Goal: Task Accomplishment & Management: Manage account settings

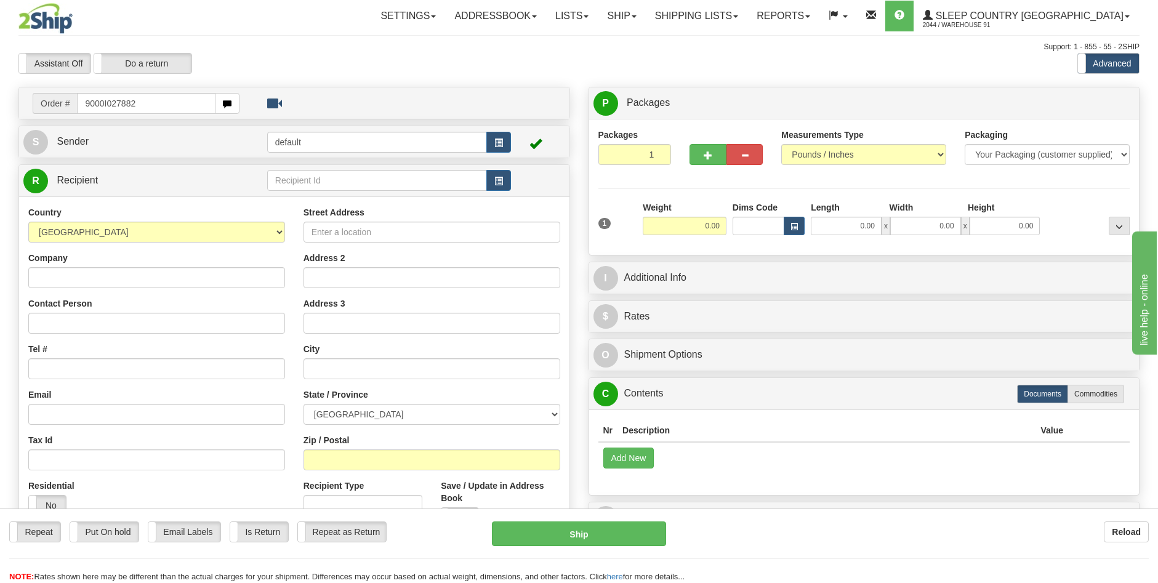
type input "9000I027882"
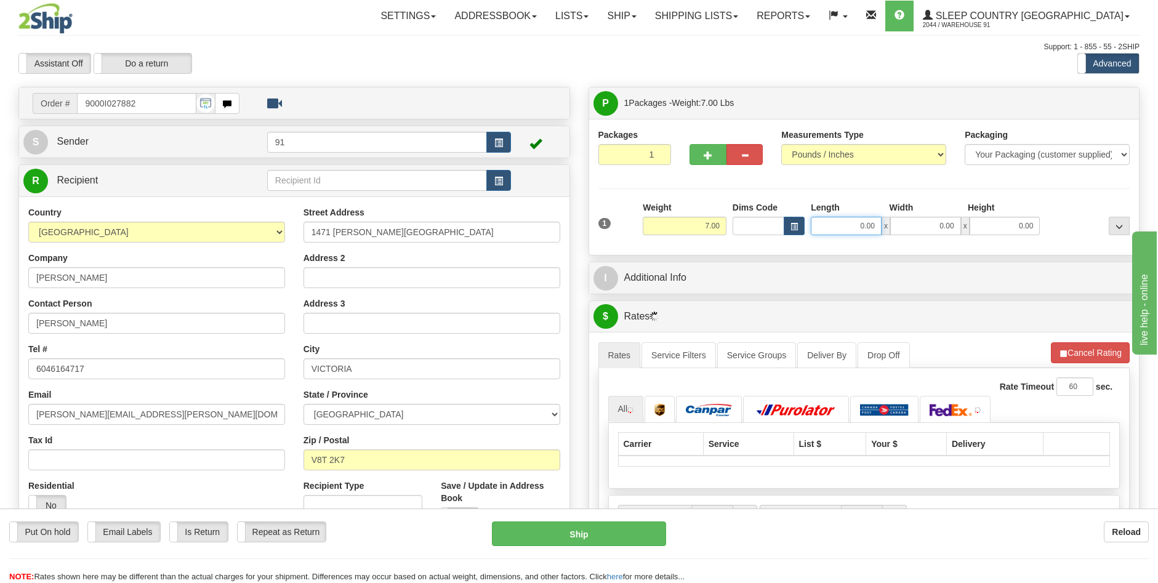
click at [862, 221] on input "0.00" at bounding box center [846, 226] width 71 height 18
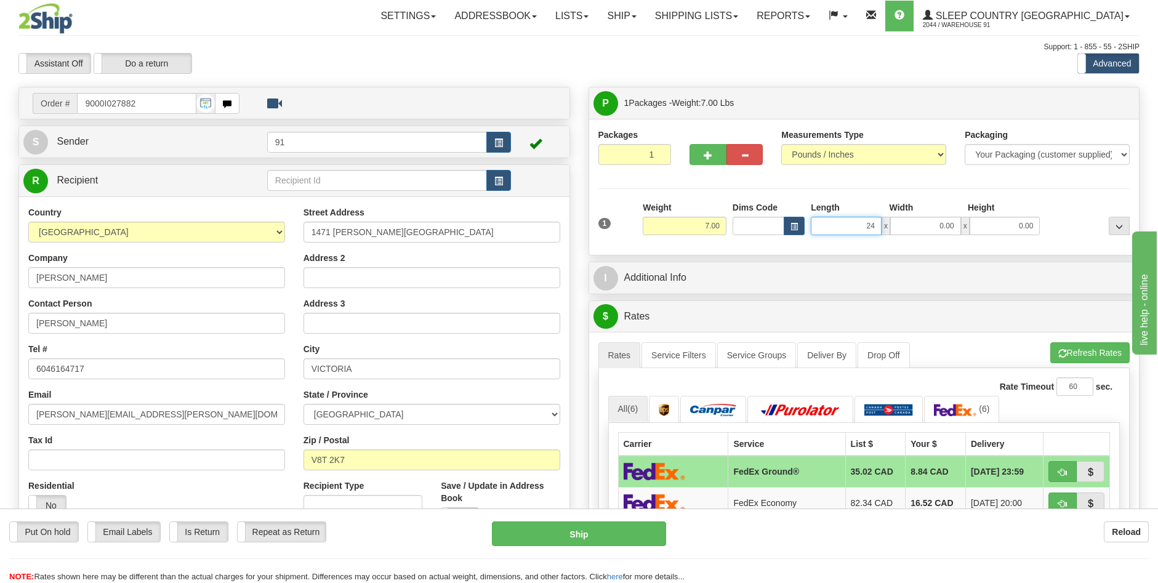
type input "24.00"
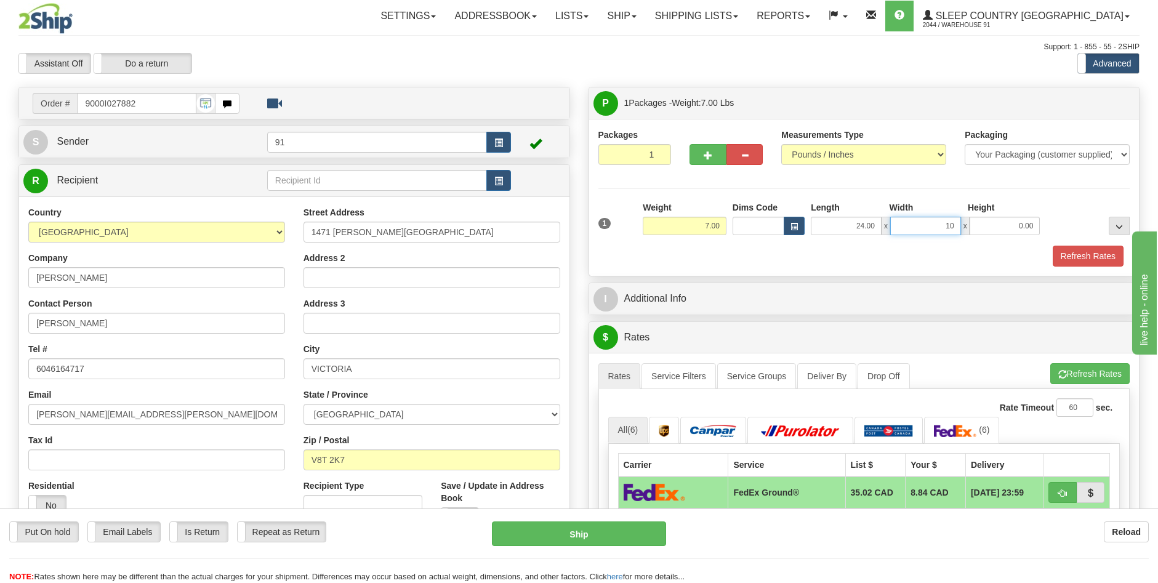
type input "10.00"
type input "8.00"
click at [1080, 254] on button "Refresh Rates" at bounding box center [1088, 256] width 71 height 21
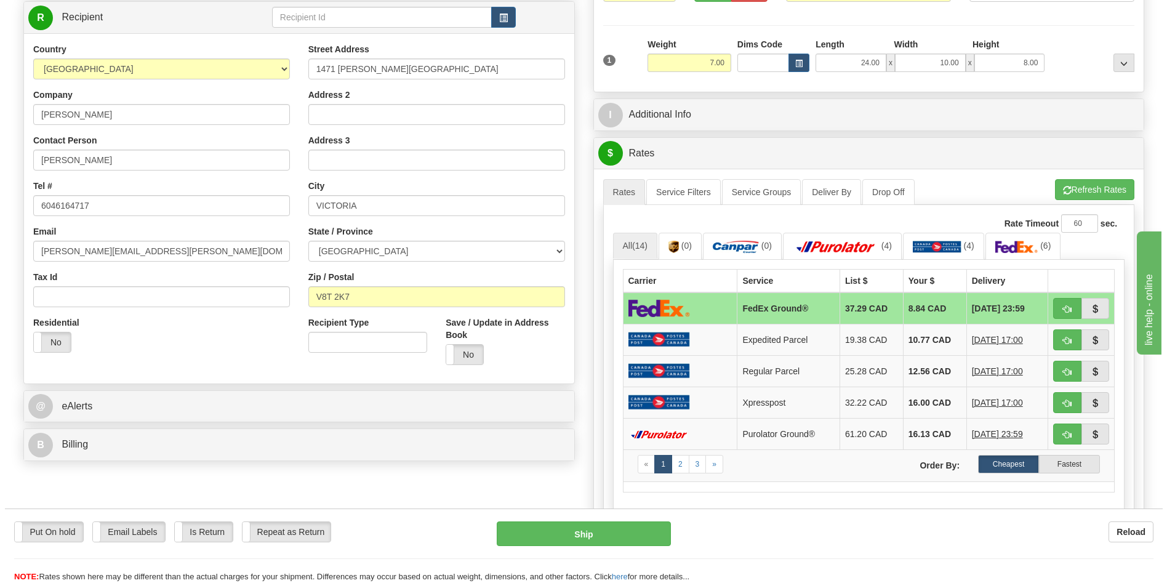
scroll to position [185, 0]
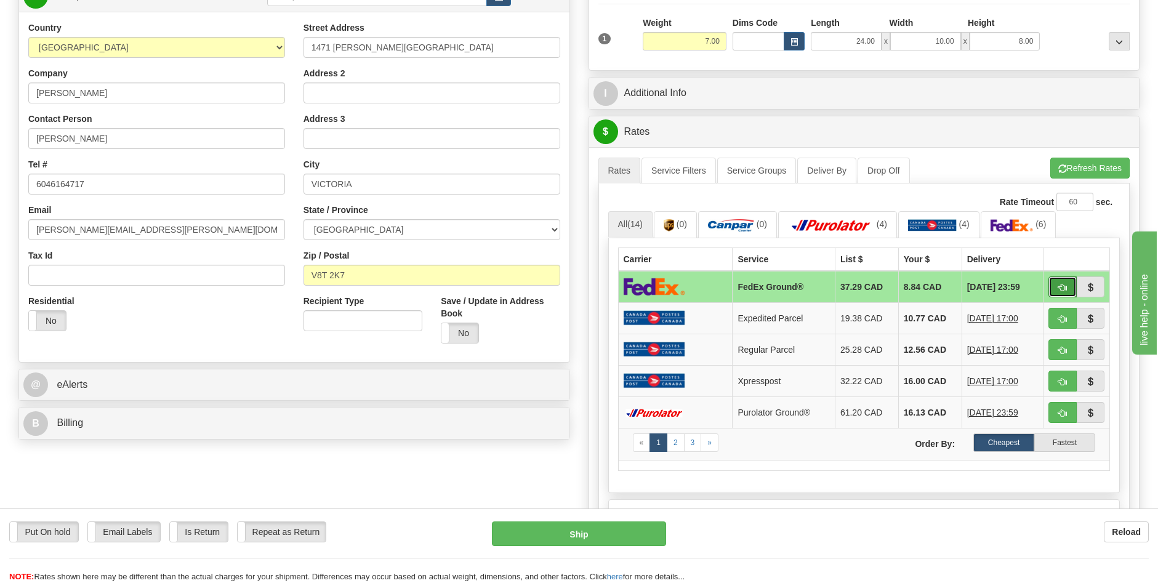
click at [1062, 284] on span "button" at bounding box center [1062, 288] width 9 height 8
type input "92"
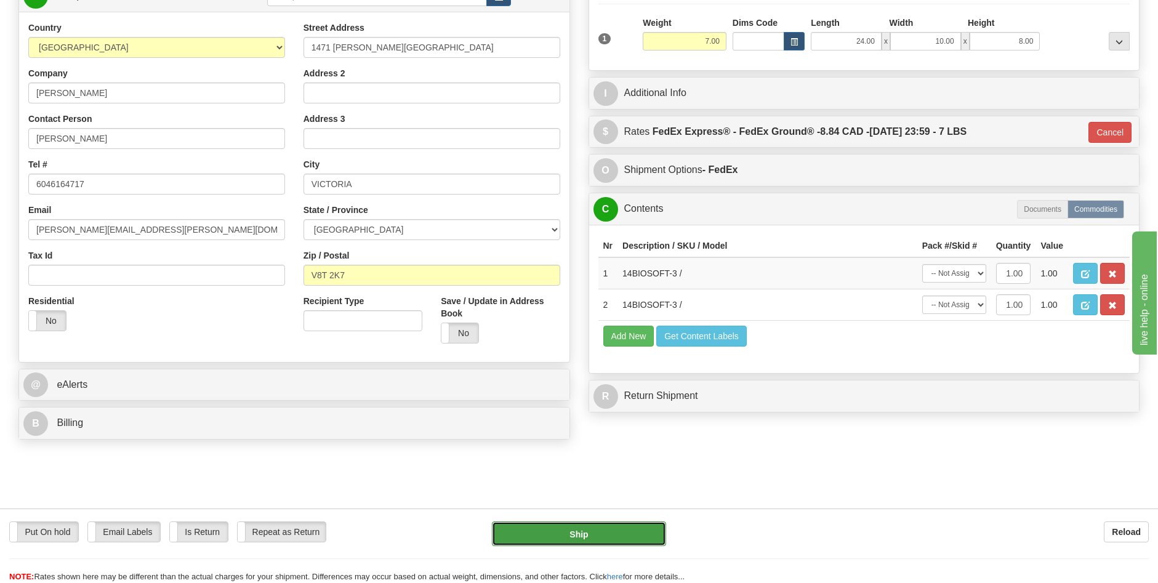
click at [599, 527] on button "Ship" at bounding box center [579, 533] width 174 height 25
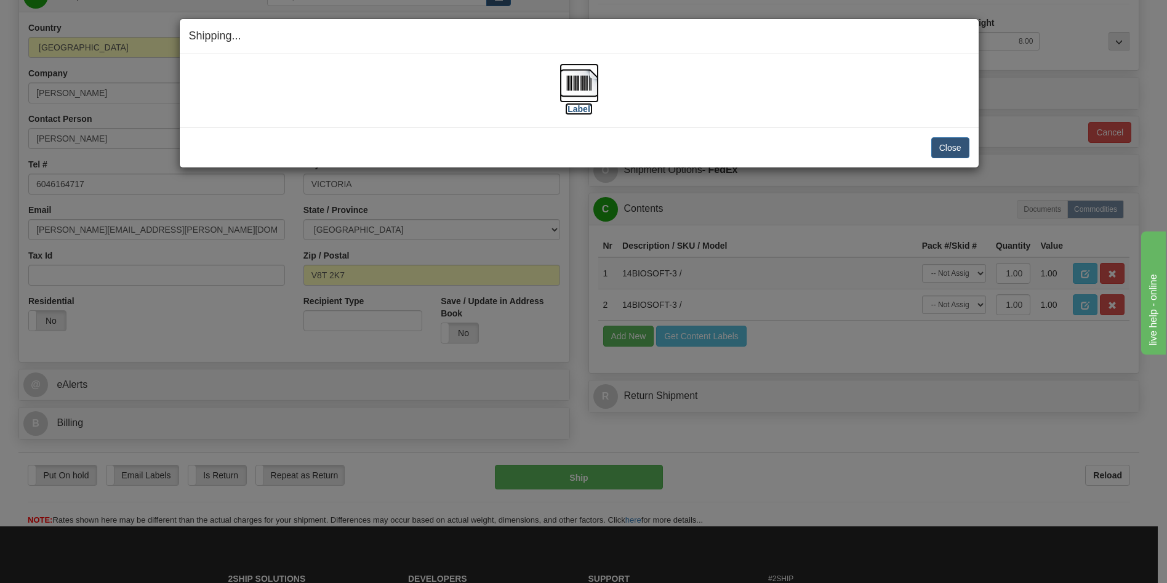
click at [580, 113] on label "[Label]" at bounding box center [579, 109] width 28 height 12
click at [953, 151] on button "Close" at bounding box center [950, 147] width 38 height 21
click at [954, 148] on button "Close" at bounding box center [950, 147] width 38 height 21
click at [879, 195] on div "Shipping... Your SHIPMENT will EXPIRE in [Label] IMPORTANT NOTICE Embassy / Con…" at bounding box center [583, 291] width 1167 height 583
click at [945, 150] on button "Close" at bounding box center [950, 147] width 38 height 21
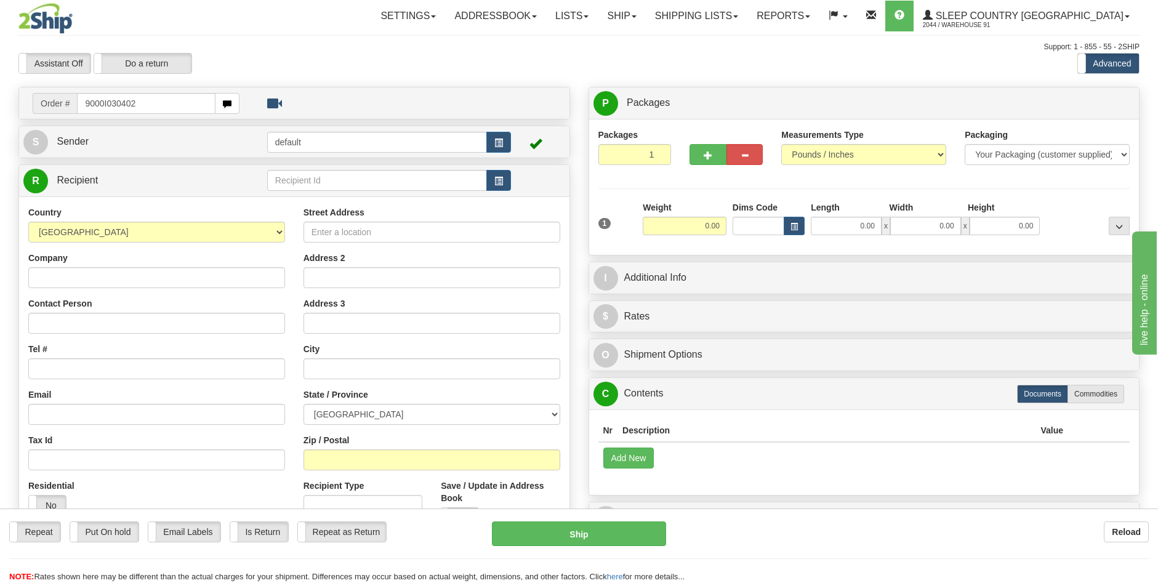
type input "9000I030402"
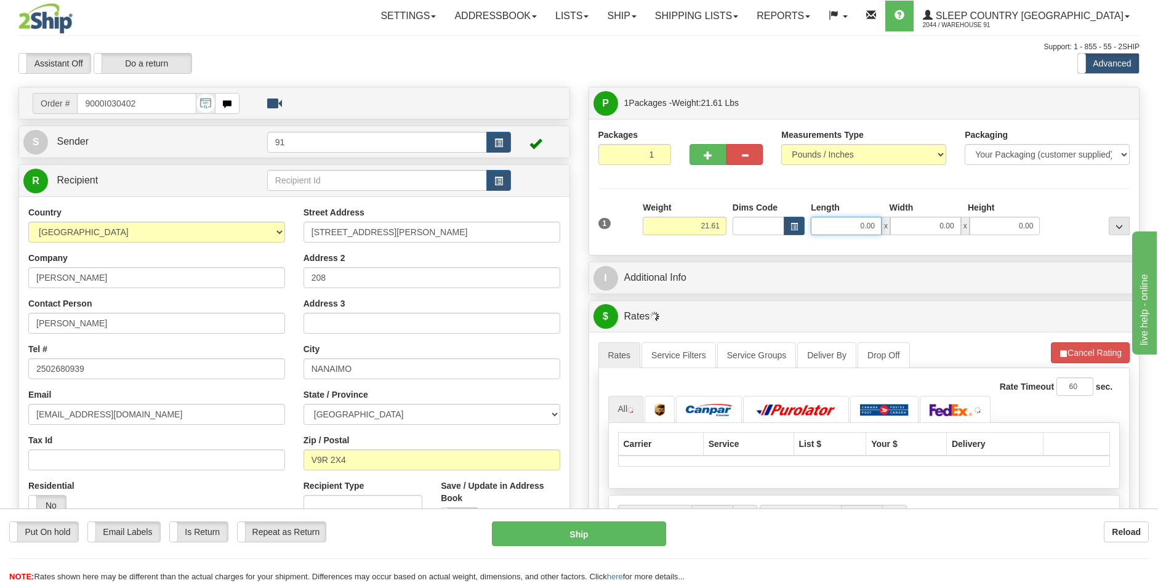
drag, startPoint x: 849, startPoint y: 225, endPoint x: 856, endPoint y: 219, distance: 9.2
click at [849, 225] on input "0.00" at bounding box center [846, 226] width 71 height 18
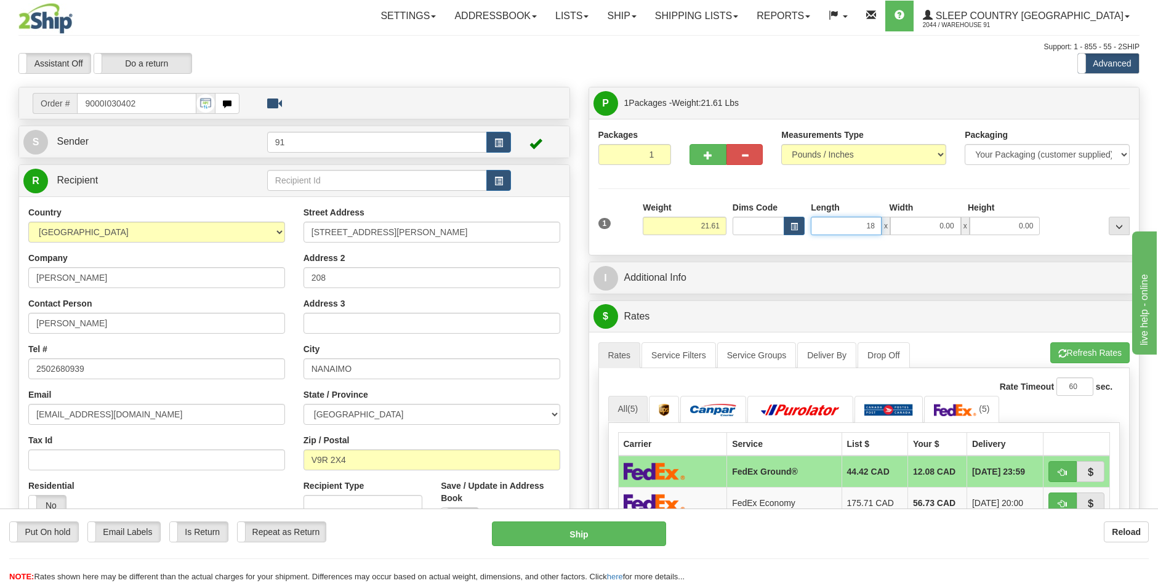
type input "18.00"
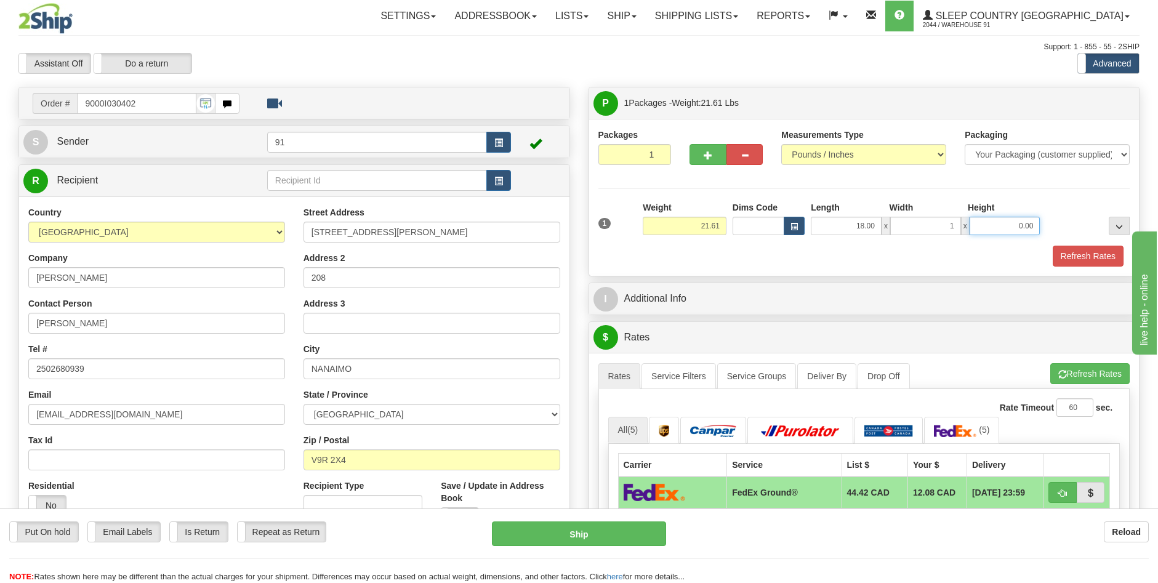
type input "1.00"
type input "0.00"
click at [933, 230] on input "1.00" at bounding box center [925, 226] width 71 height 18
type input "10.00"
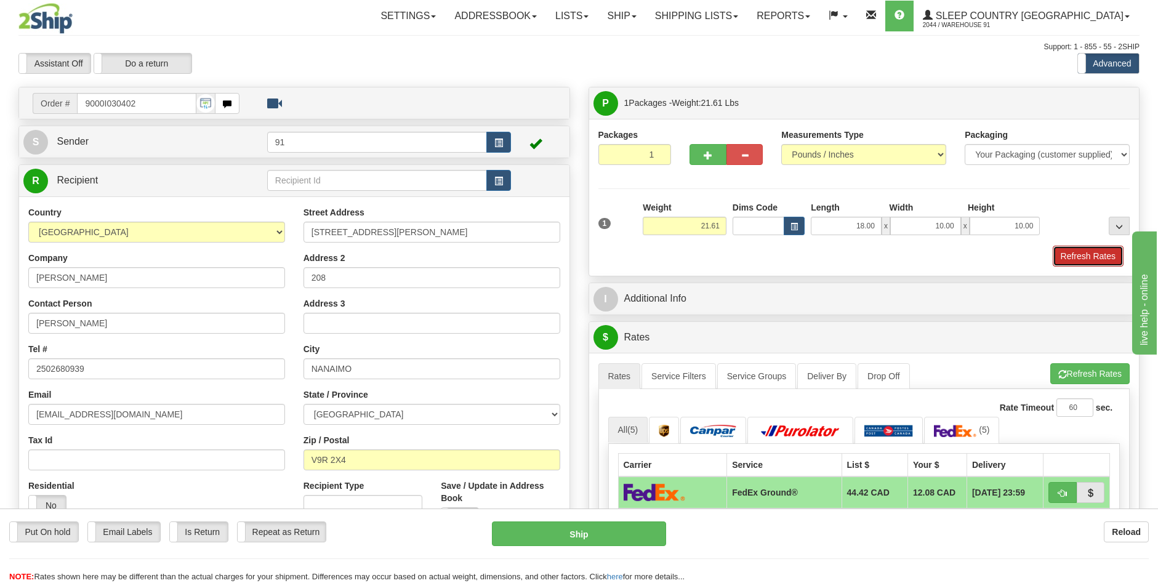
click at [1092, 252] on button "Refresh Rates" at bounding box center [1088, 256] width 71 height 21
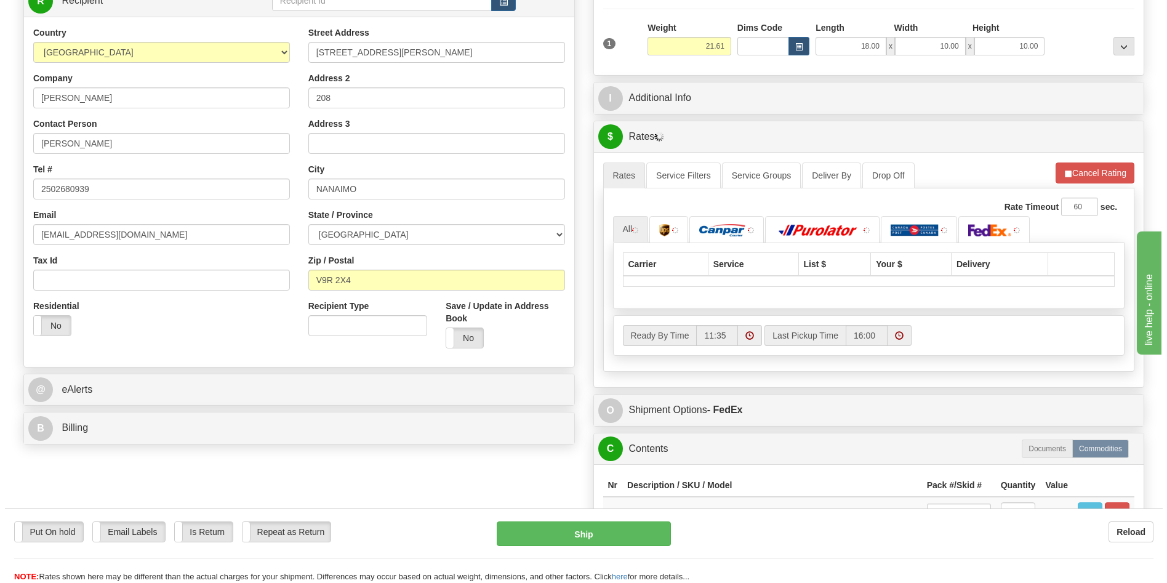
scroll to position [185, 0]
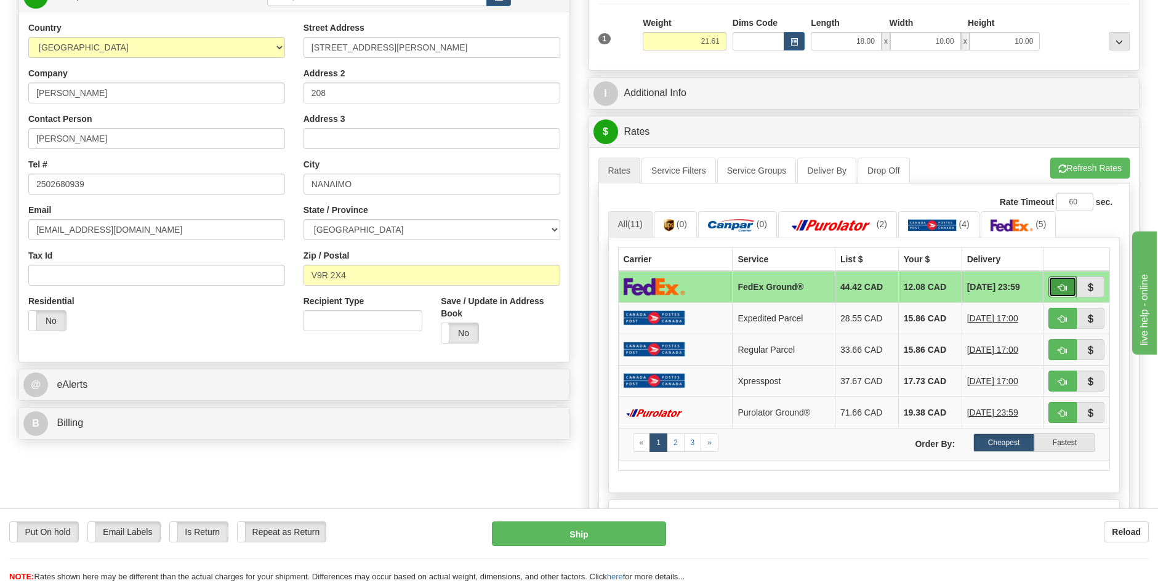
click at [1060, 280] on button "button" at bounding box center [1062, 286] width 28 height 21
type input "92"
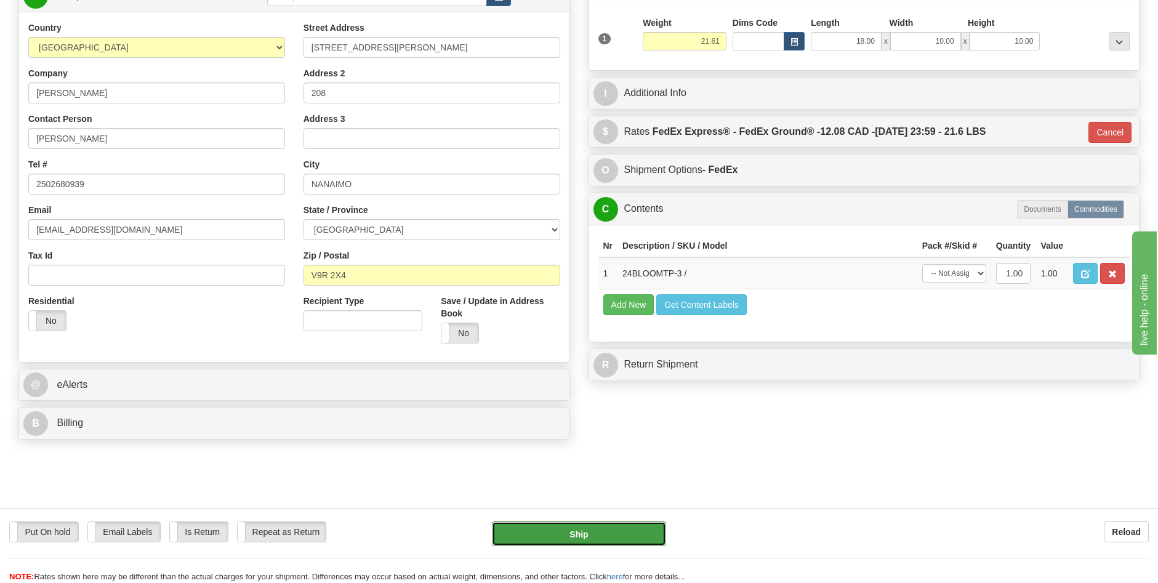
click at [625, 534] on button "Ship" at bounding box center [579, 533] width 174 height 25
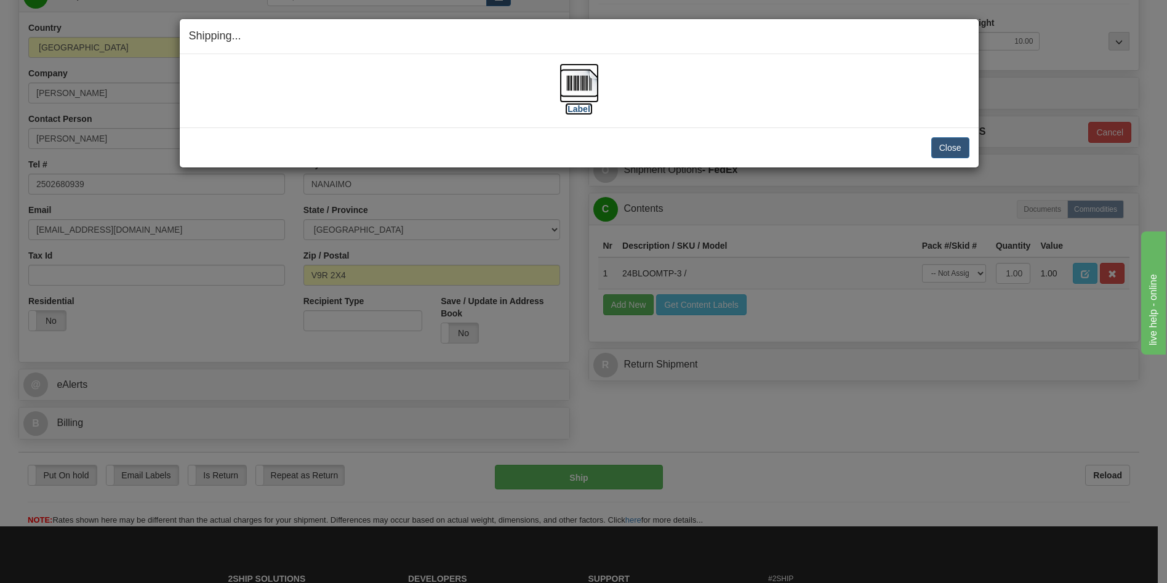
click at [587, 109] on label "[Label]" at bounding box center [579, 109] width 28 height 12
click at [950, 150] on button "Close" at bounding box center [950, 147] width 38 height 21
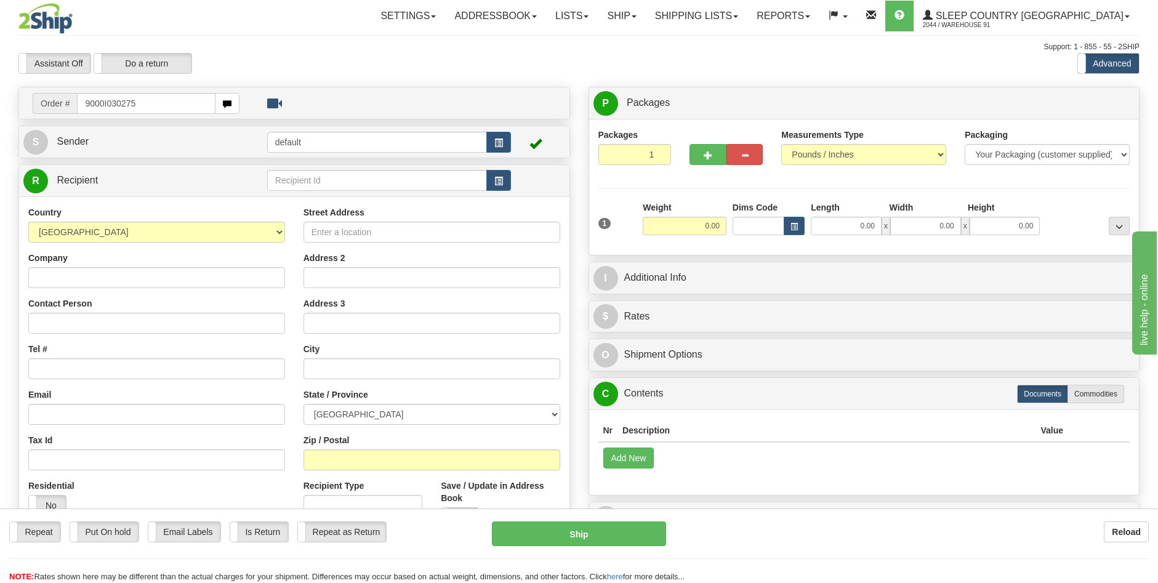
type input "9000I030275"
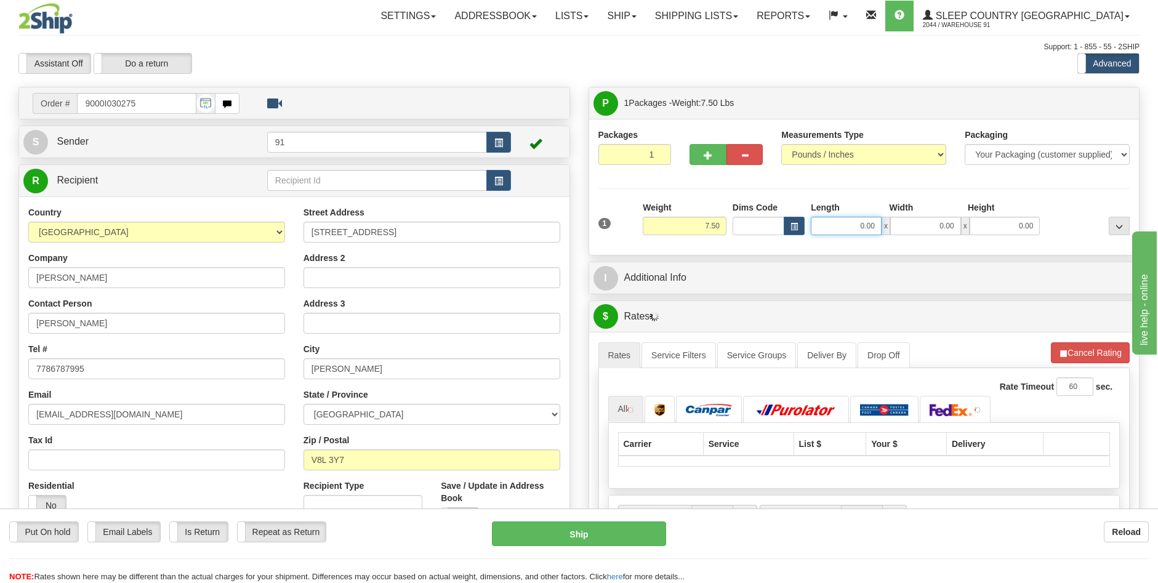
click at [852, 227] on input "0.00" at bounding box center [846, 226] width 71 height 18
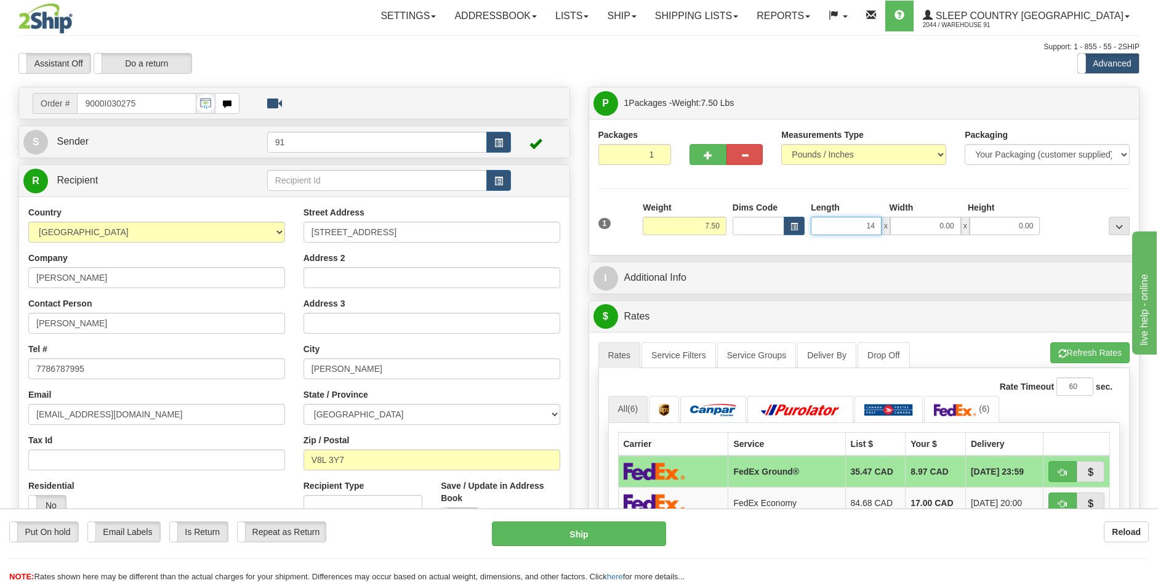
type input "14.00"
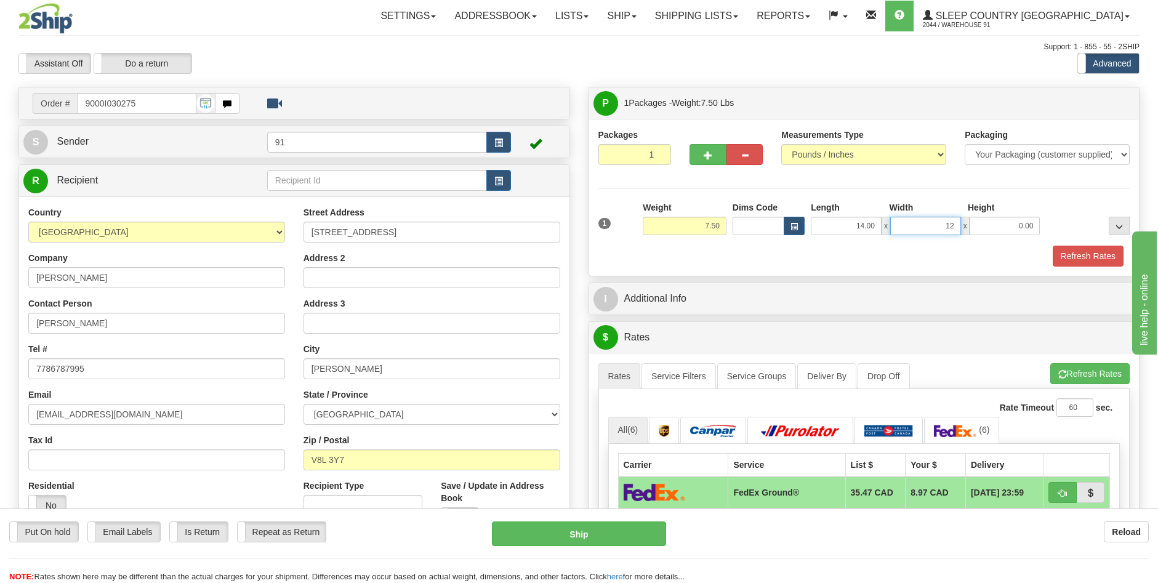
type input "12.00"
type input "5.00"
click at [1085, 259] on button "Refresh Rates" at bounding box center [1088, 256] width 71 height 21
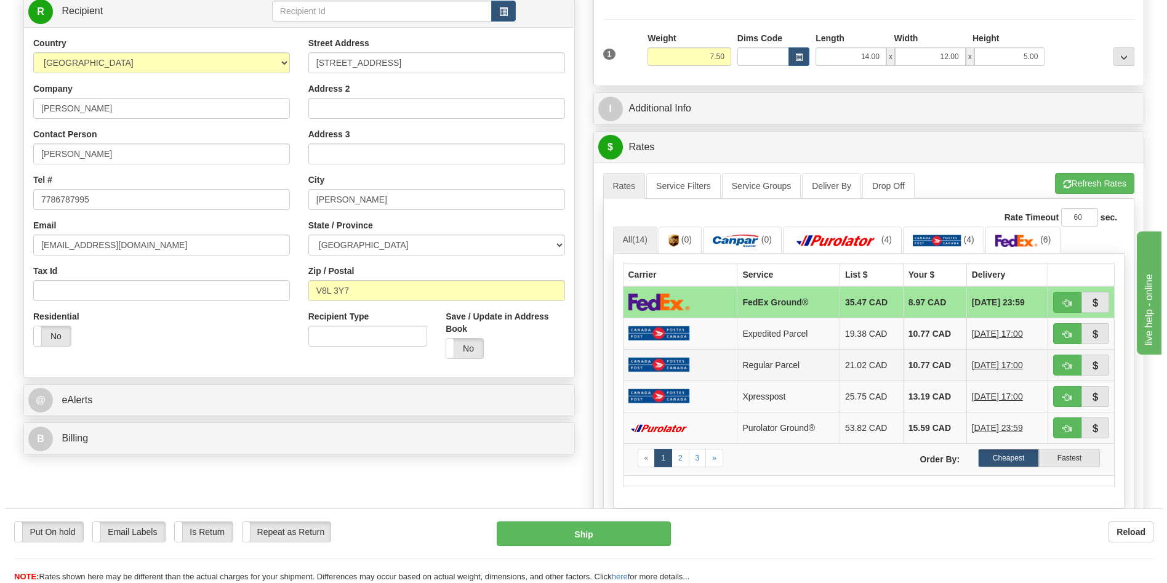
scroll to position [185, 0]
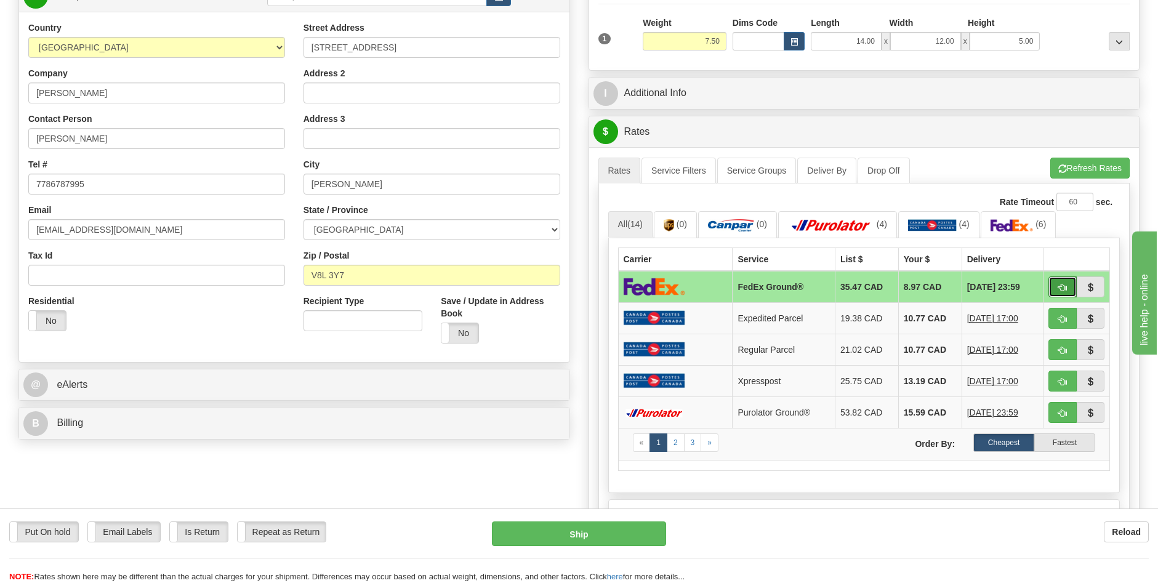
click at [1064, 284] on span "button" at bounding box center [1062, 288] width 9 height 8
type input "92"
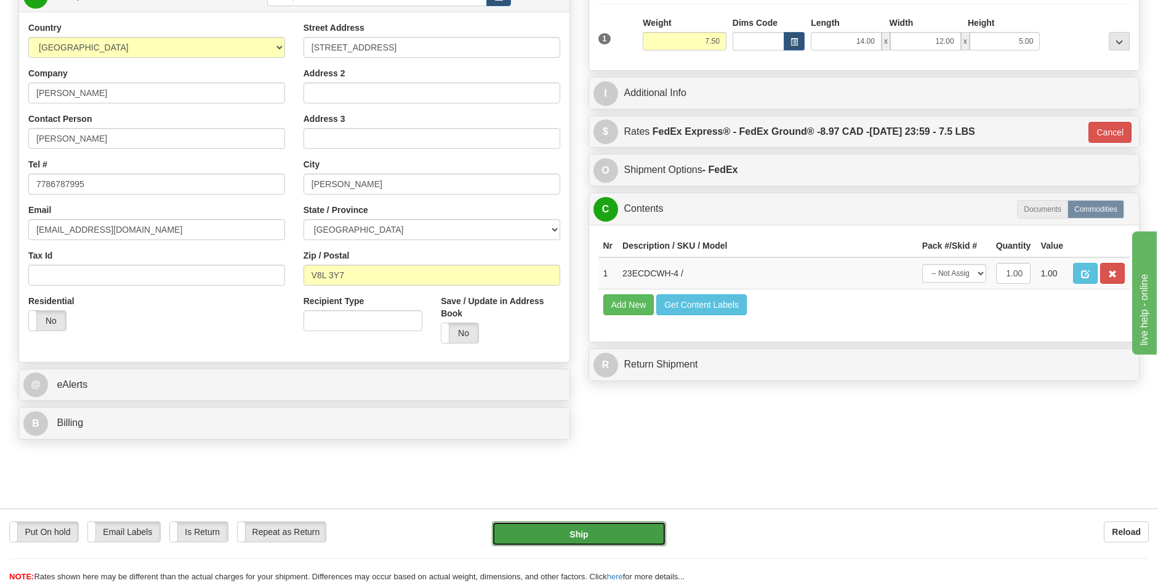
click at [610, 529] on button "Ship" at bounding box center [579, 533] width 174 height 25
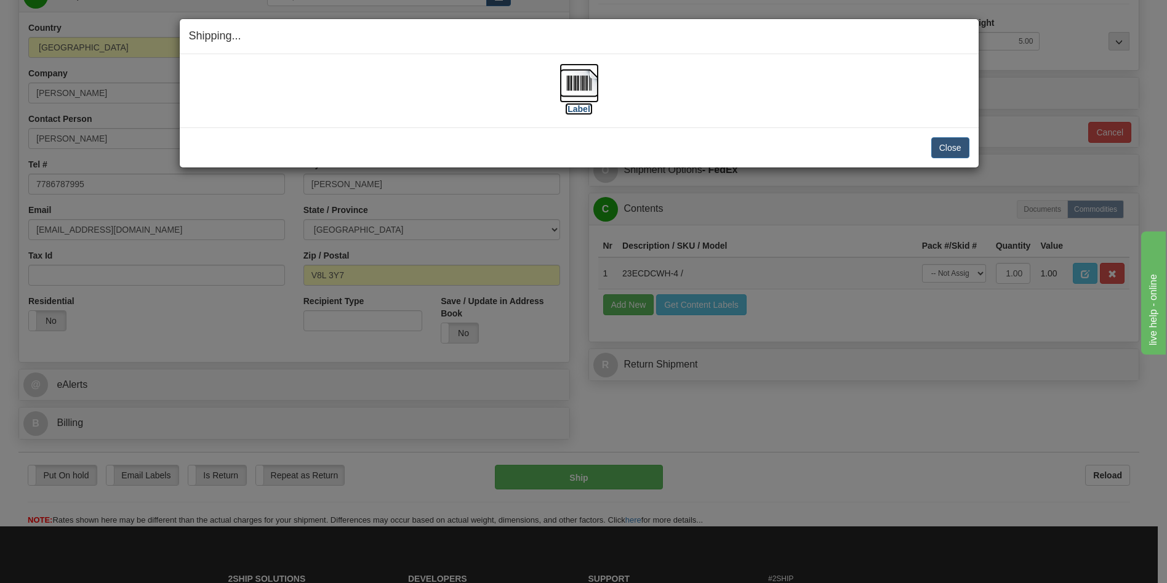
click at [582, 110] on label "[Label]" at bounding box center [579, 109] width 28 height 12
click at [933, 152] on button "Close" at bounding box center [950, 147] width 38 height 21
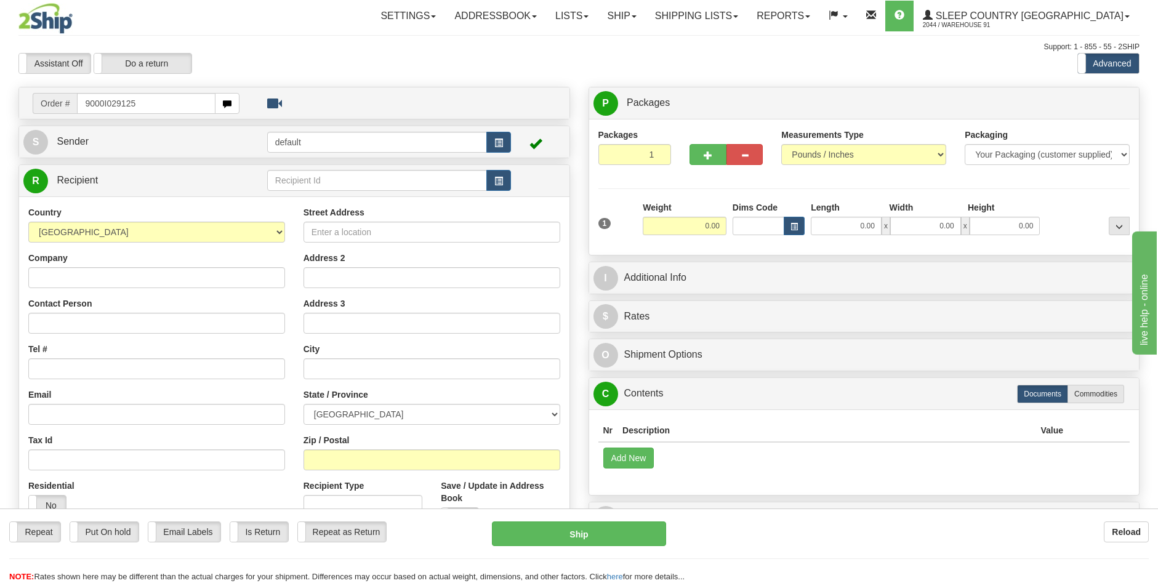
type input "9000I029125"
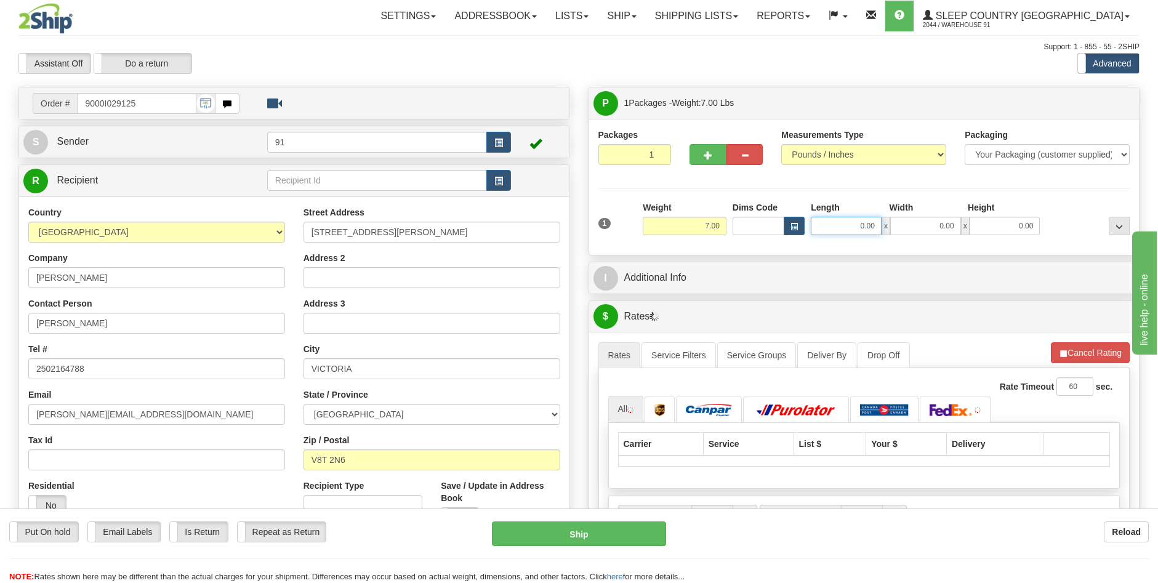
click at [865, 227] on input "0.00" at bounding box center [846, 226] width 71 height 18
type input "20.00"
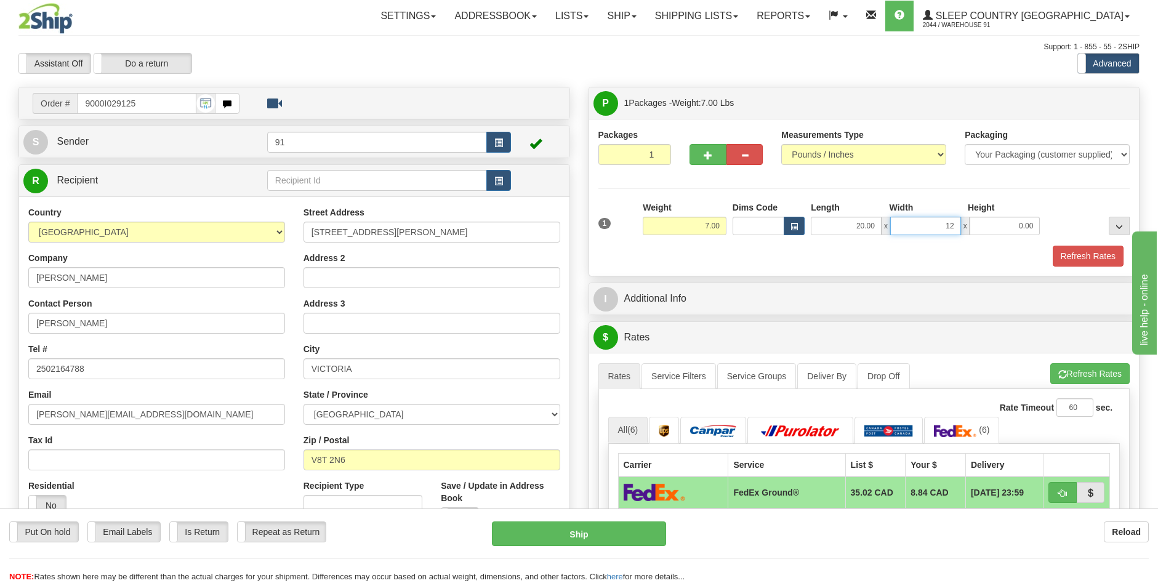
type input "12.00"
type input "6.00"
click at [1083, 254] on button "Refresh Rates" at bounding box center [1088, 256] width 71 height 21
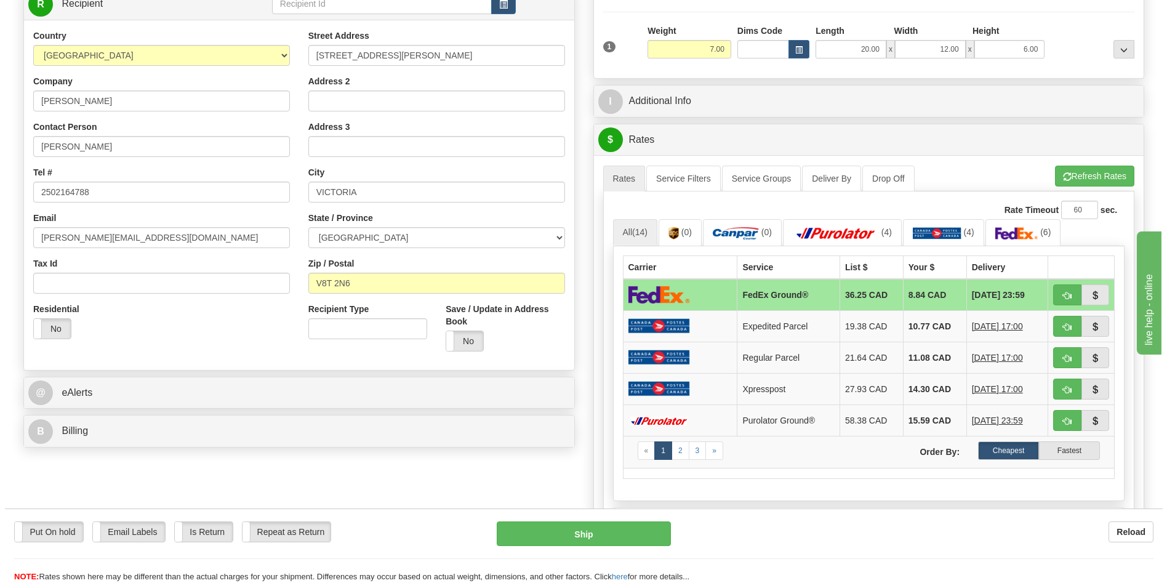
scroll to position [185, 0]
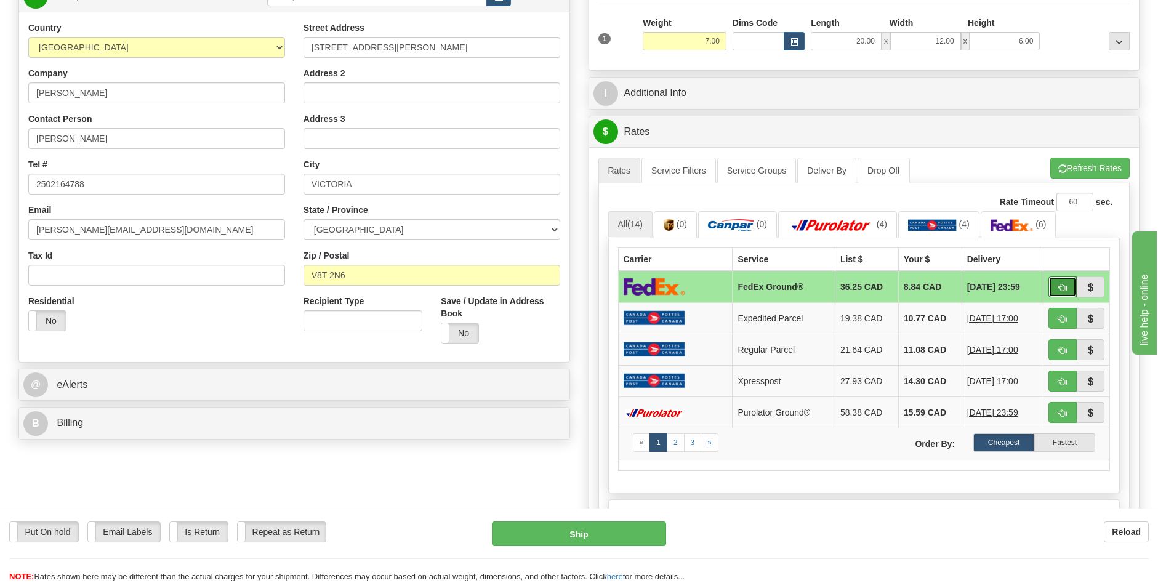
click at [1057, 284] on button "button" at bounding box center [1062, 286] width 28 height 21
type input "92"
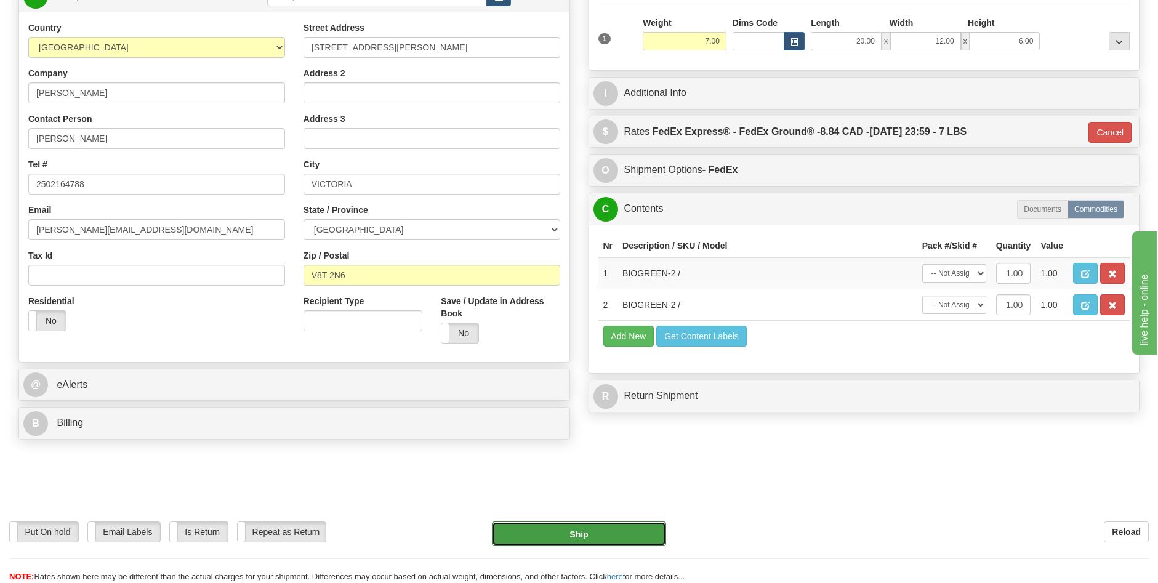
click at [632, 528] on button "Ship" at bounding box center [579, 533] width 174 height 25
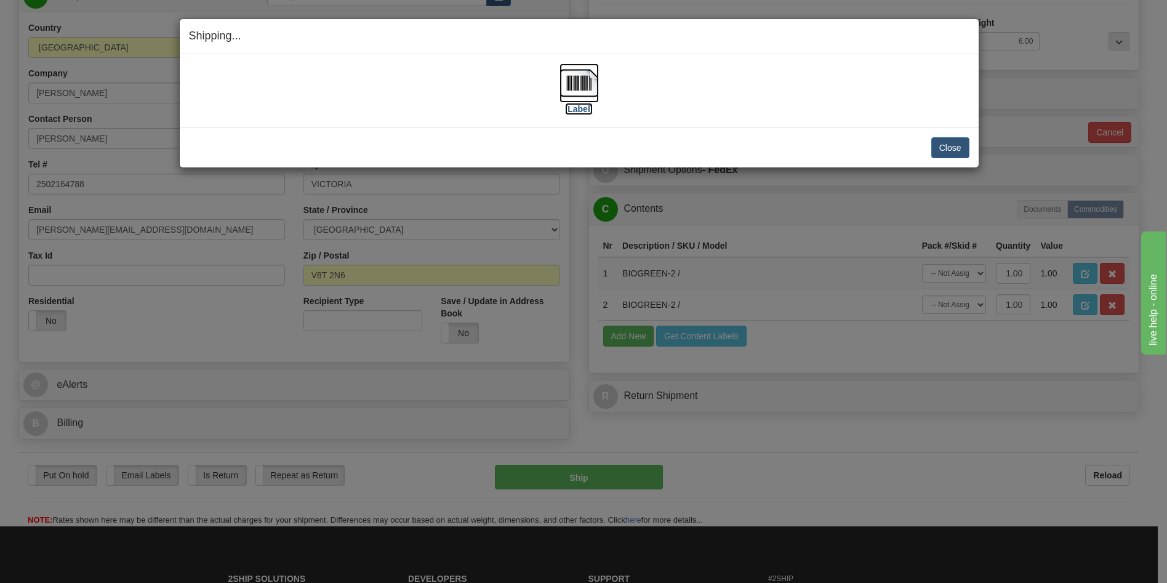
click at [581, 111] on label "[Label]" at bounding box center [579, 109] width 28 height 12
click at [937, 147] on button "Close" at bounding box center [950, 147] width 38 height 21
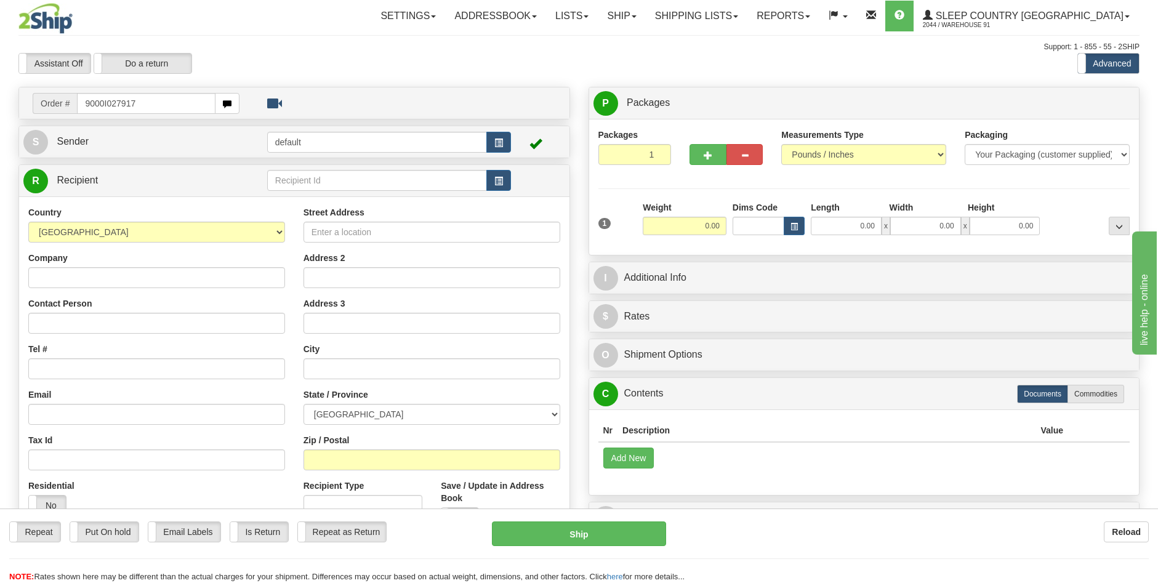
type input "9000I027917"
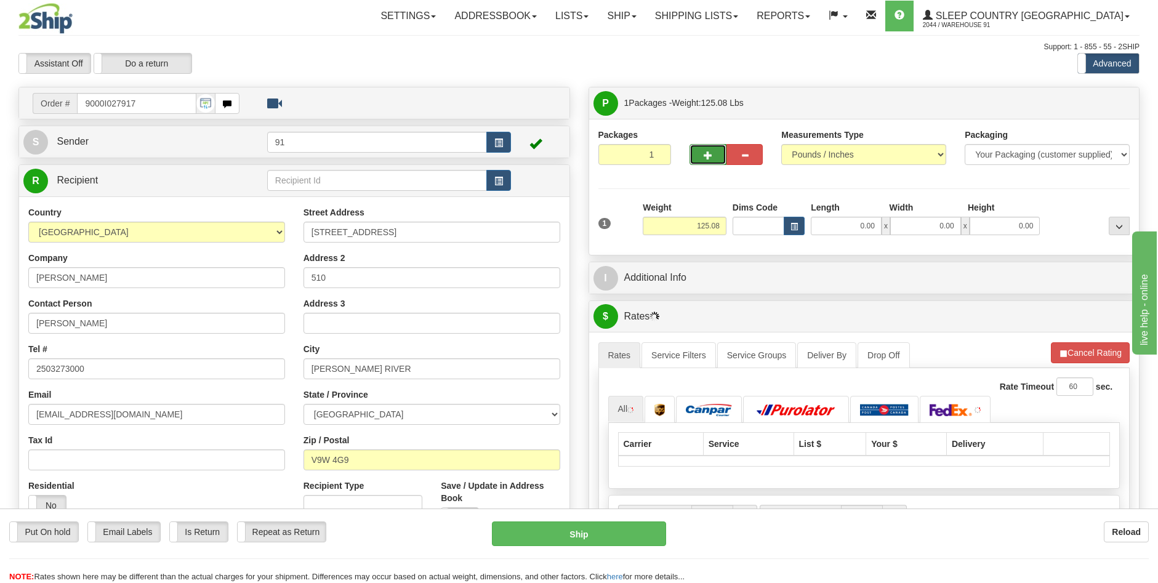
click at [707, 151] on span "button" at bounding box center [708, 155] width 9 height 8
type input "2"
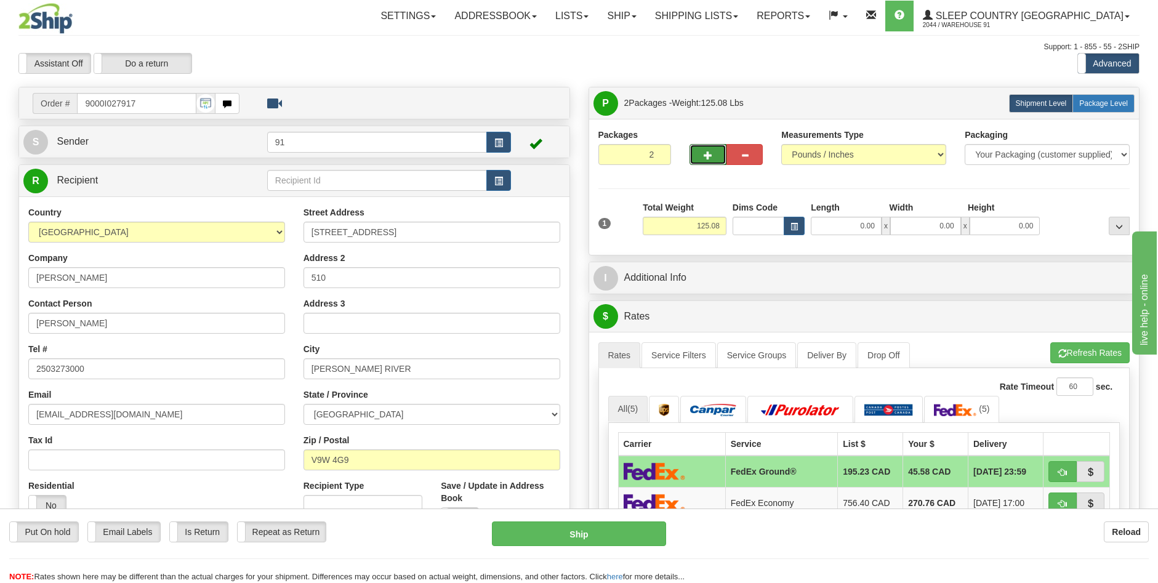
click at [1105, 106] on span "Package Level" at bounding box center [1103, 103] width 49 height 9
radio input "true"
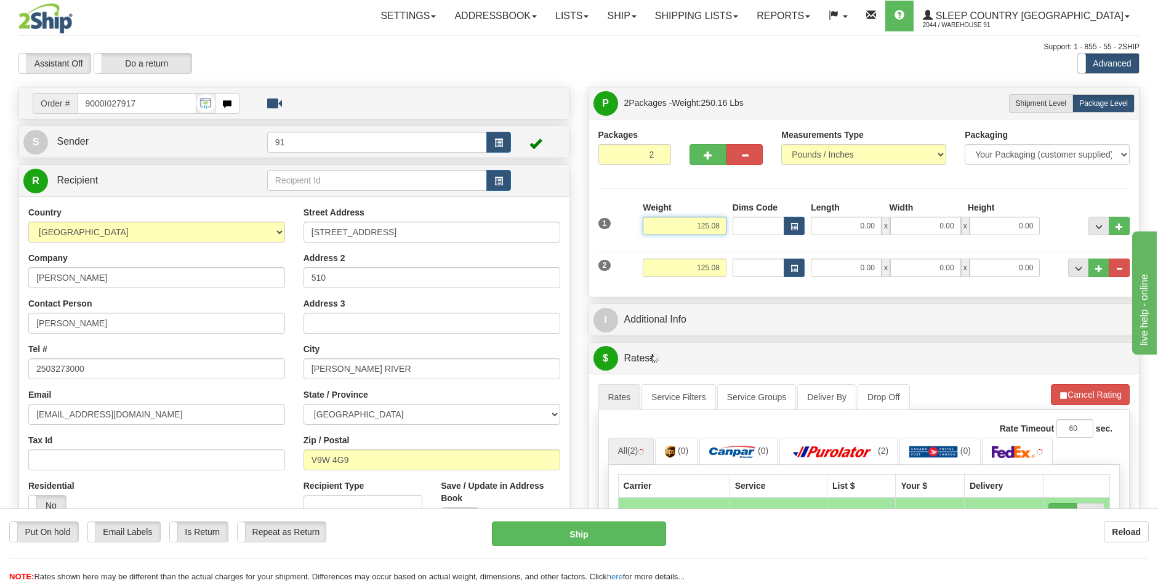
drag, startPoint x: 705, startPoint y: 226, endPoint x: 689, endPoint y: 230, distance: 15.8
click at [689, 230] on input "125.08" at bounding box center [685, 226] width 84 height 18
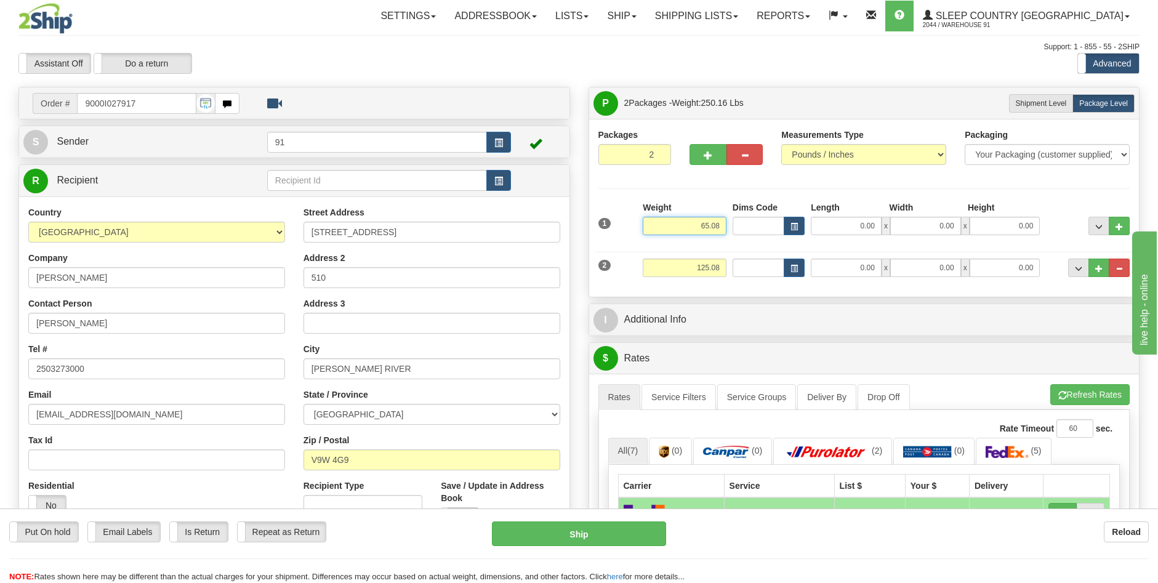
type input "65.08"
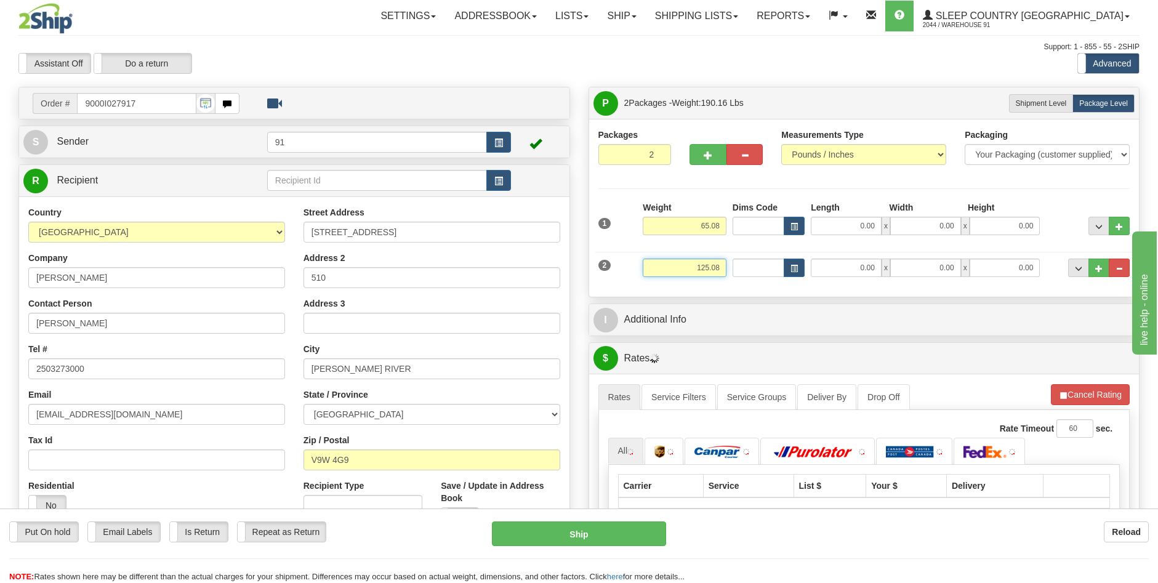
drag, startPoint x: 721, startPoint y: 266, endPoint x: 580, endPoint y: 247, distance: 141.6
click at [582, 251] on div "P Packages 2 Packages - Weight: 190.16 Lbs Shipment Level Shipm. Package Level …" at bounding box center [864, 483] width 570 height 793
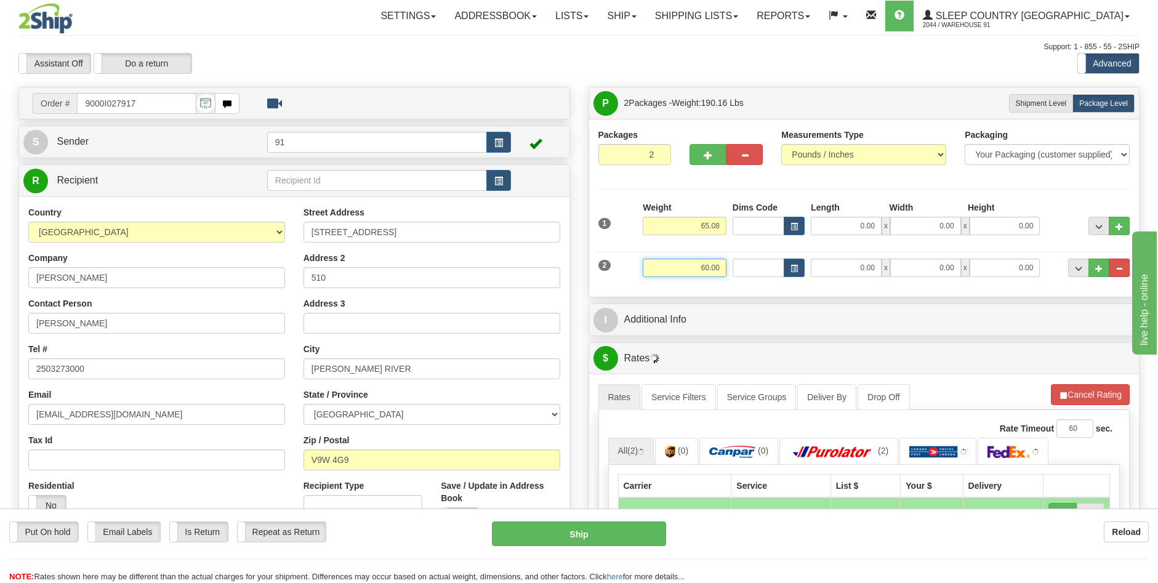
type input "60.00"
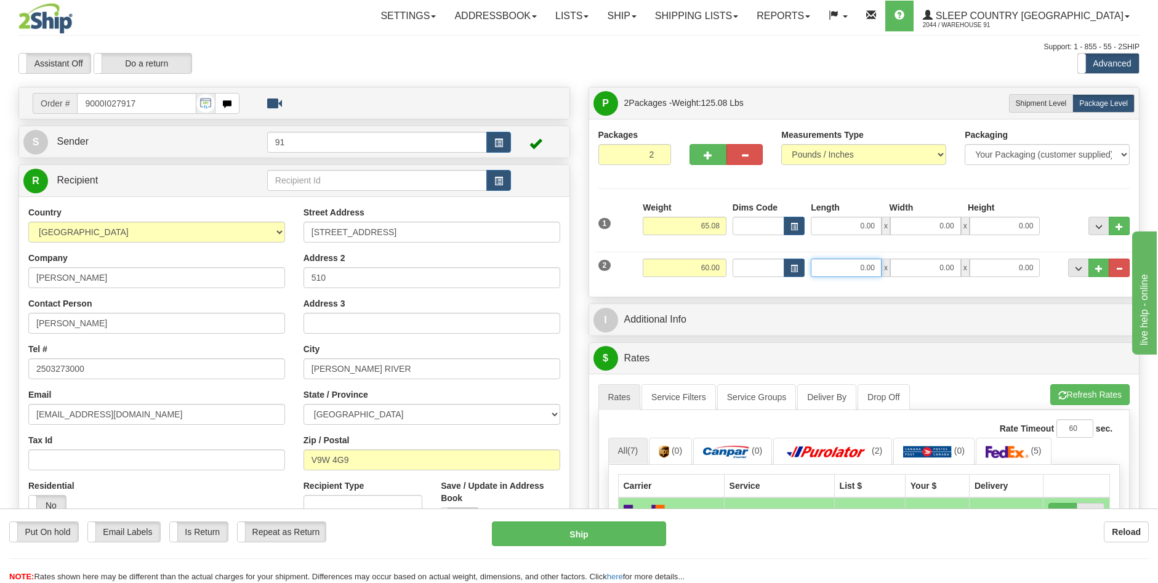
click at [862, 267] on input "0.00" at bounding box center [846, 268] width 71 height 18
type input "74.00"
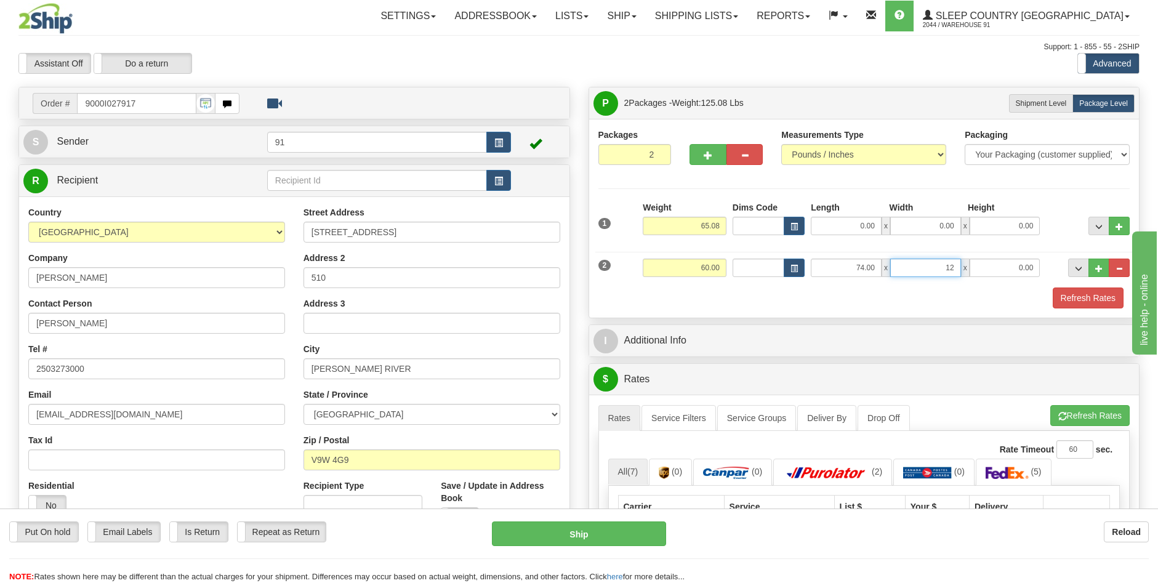
type input "12.00"
type input "8.00"
drag, startPoint x: 856, startPoint y: 227, endPoint x: 877, endPoint y: 213, distance: 25.3
click at [857, 227] on input "0.00" at bounding box center [846, 226] width 71 height 18
type input "46.00"
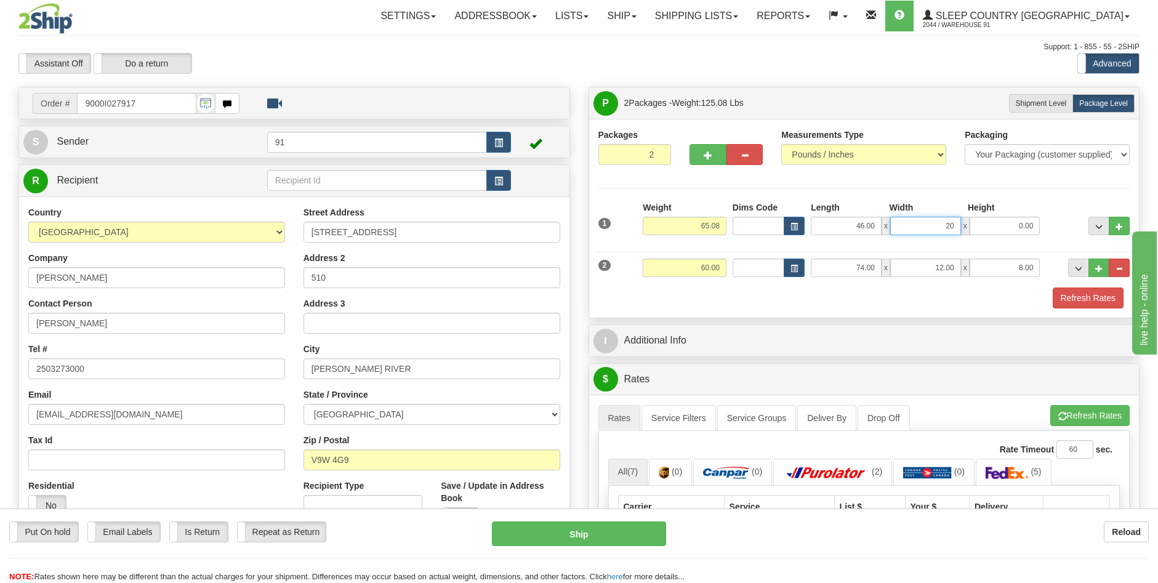
type input "20.00"
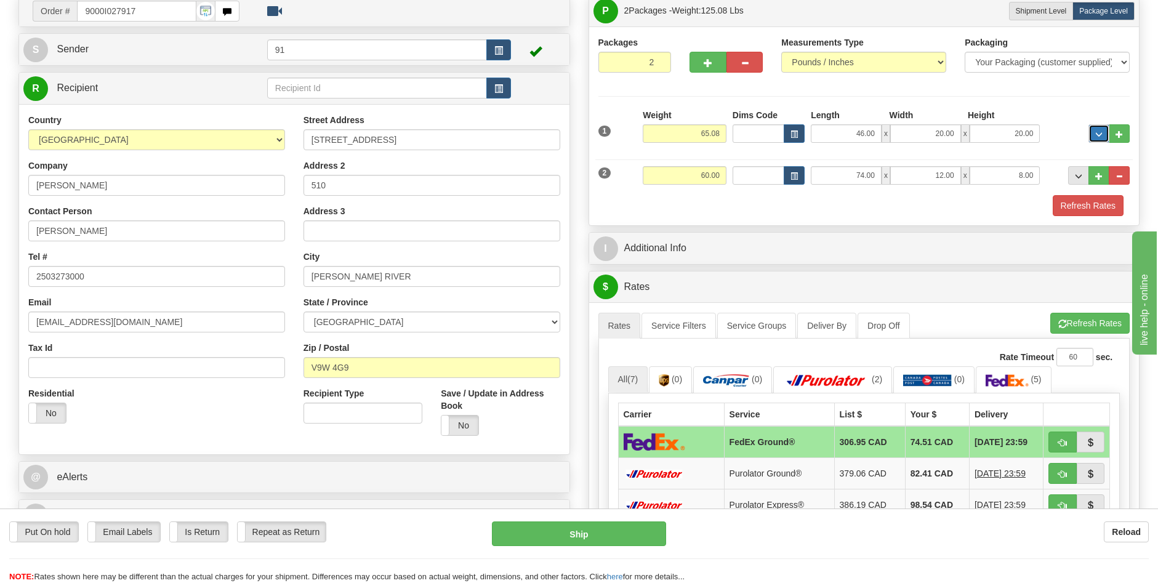
scroll to position [246, 0]
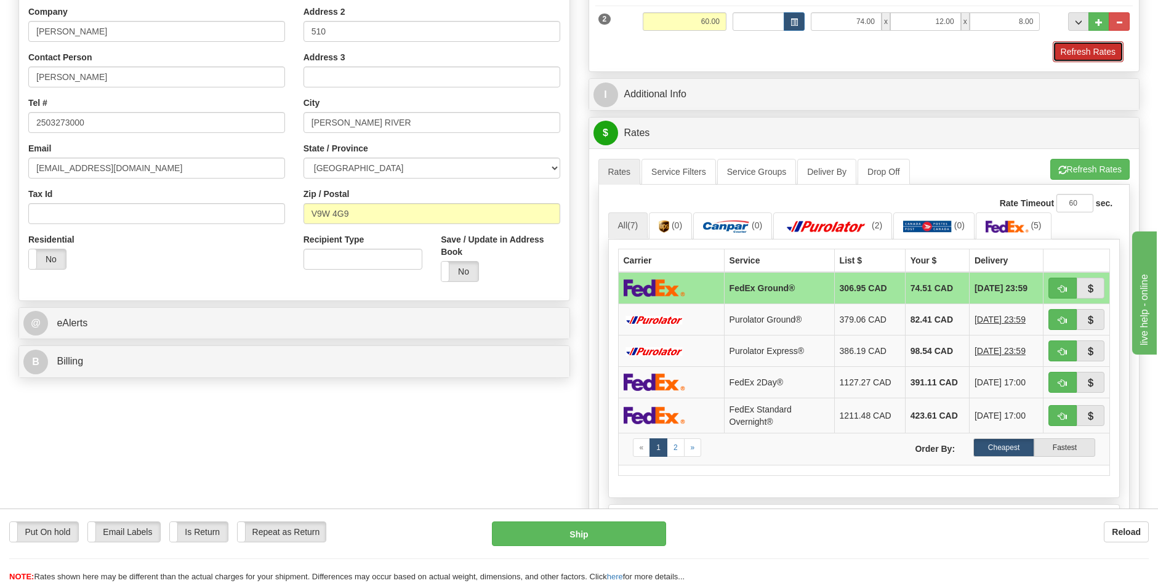
click at [1097, 54] on button "Refresh Rates" at bounding box center [1088, 51] width 71 height 21
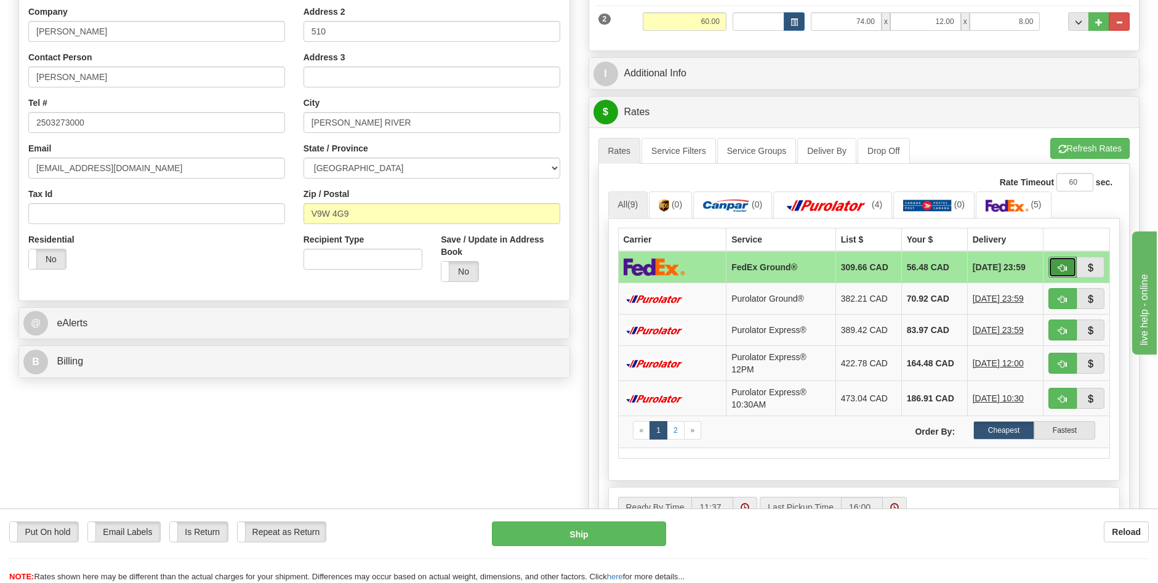
click at [1058, 265] on span "button" at bounding box center [1062, 268] width 9 height 8
type input "92"
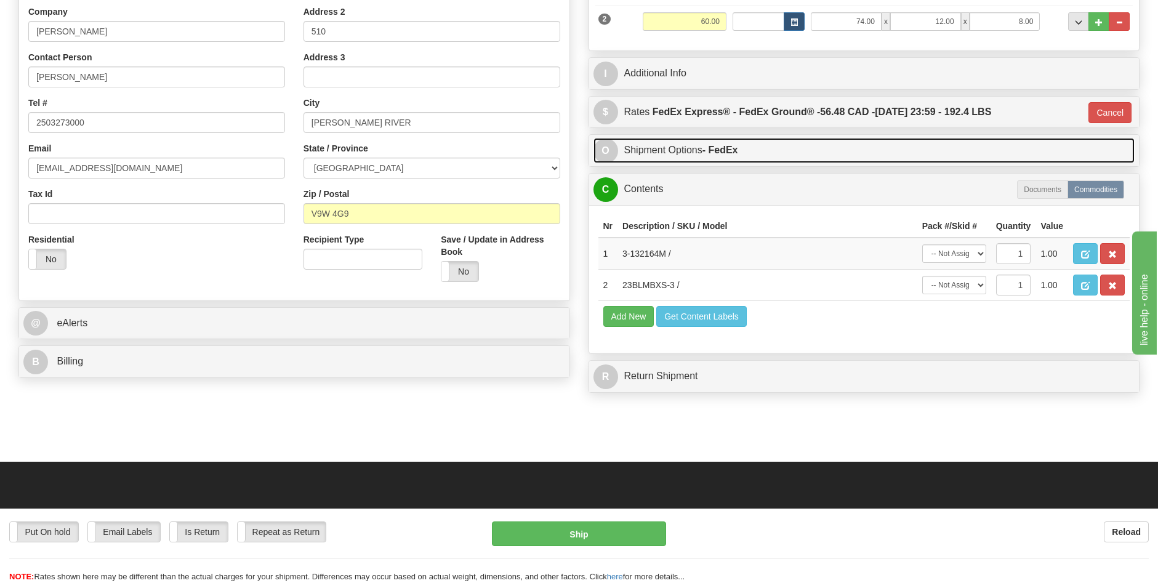
click at [712, 151] on strong "- FedEx" at bounding box center [720, 150] width 36 height 10
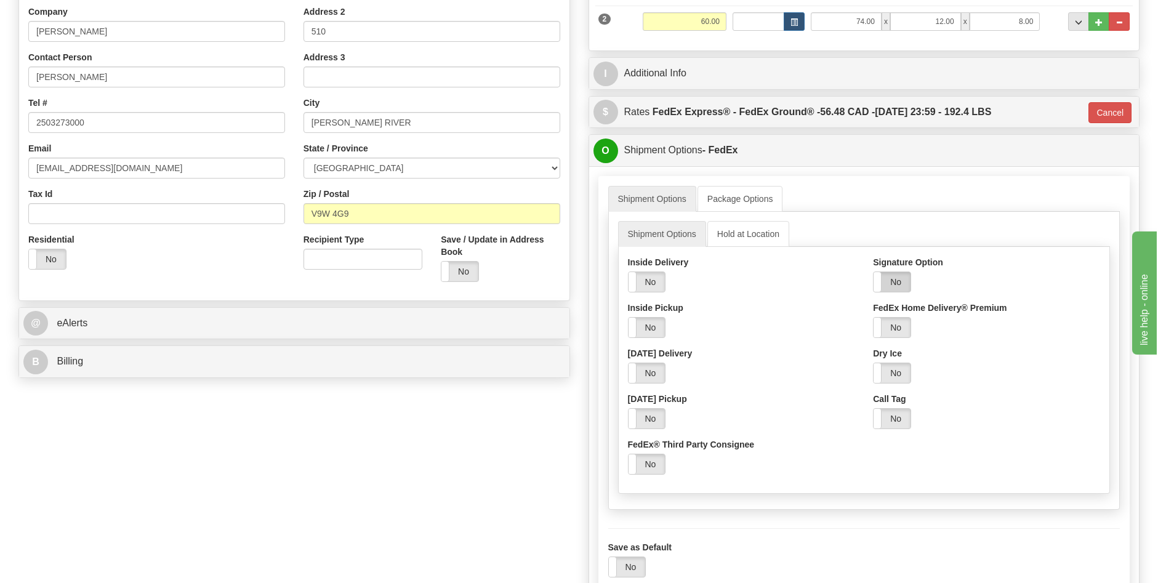
click at [890, 285] on label "No" at bounding box center [891, 282] width 37 height 20
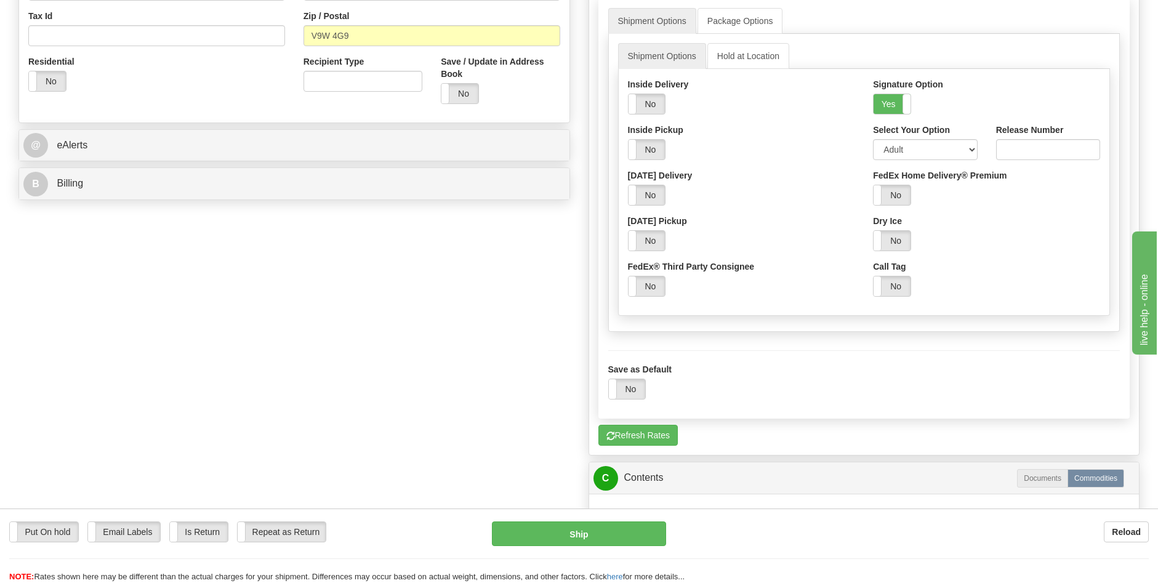
scroll to position [431, 0]
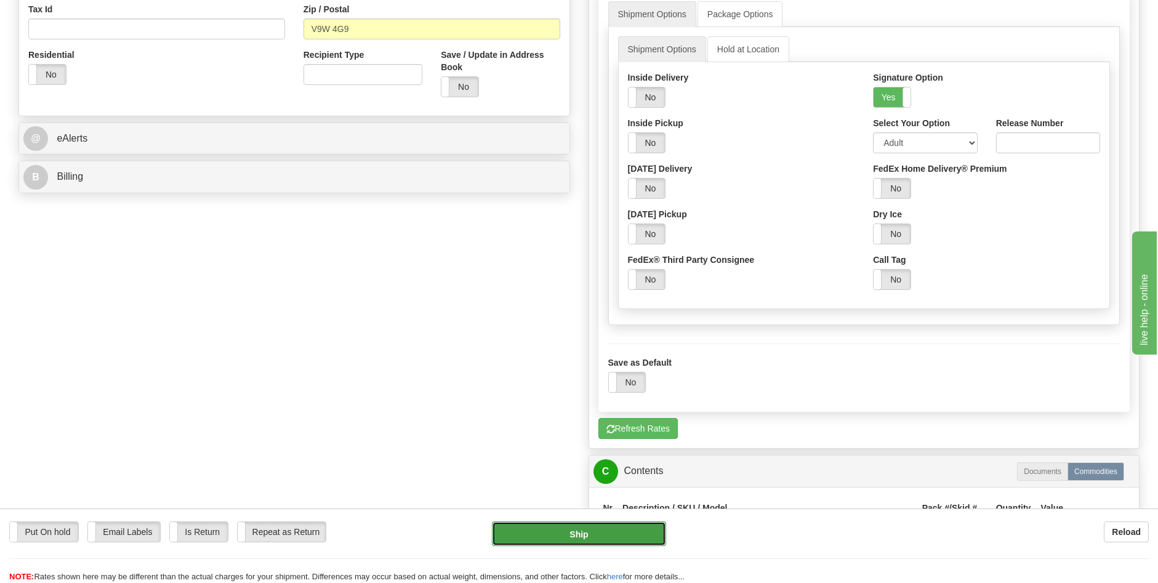
click at [584, 527] on button "Ship" at bounding box center [579, 533] width 174 height 25
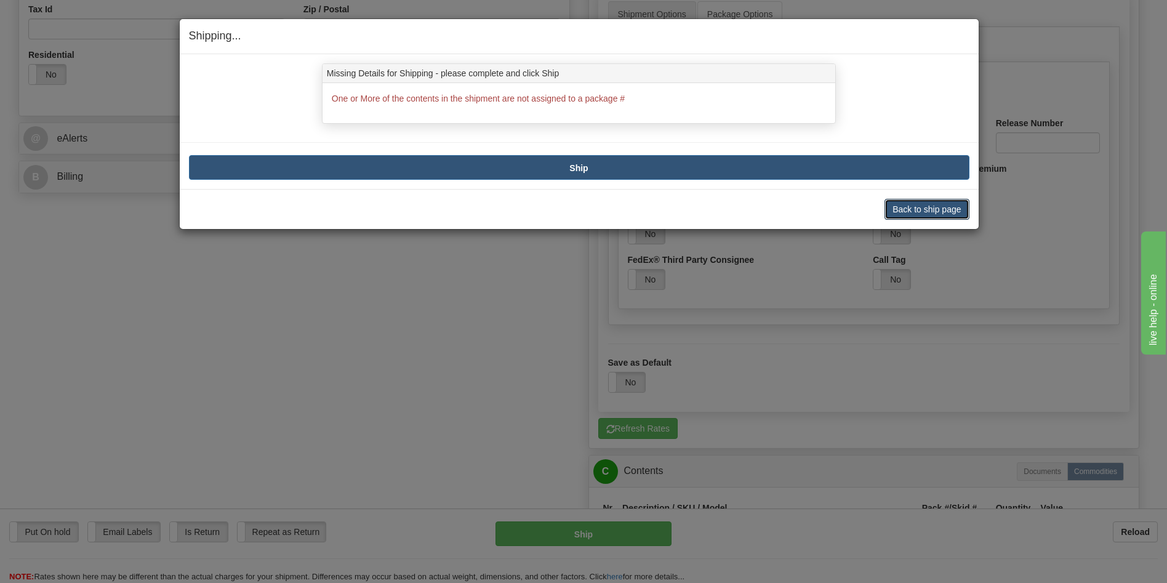
drag, startPoint x: 907, startPoint y: 206, endPoint x: 919, endPoint y: 225, distance: 23.2
click at [907, 206] on button "Back to ship page" at bounding box center [927, 209] width 84 height 21
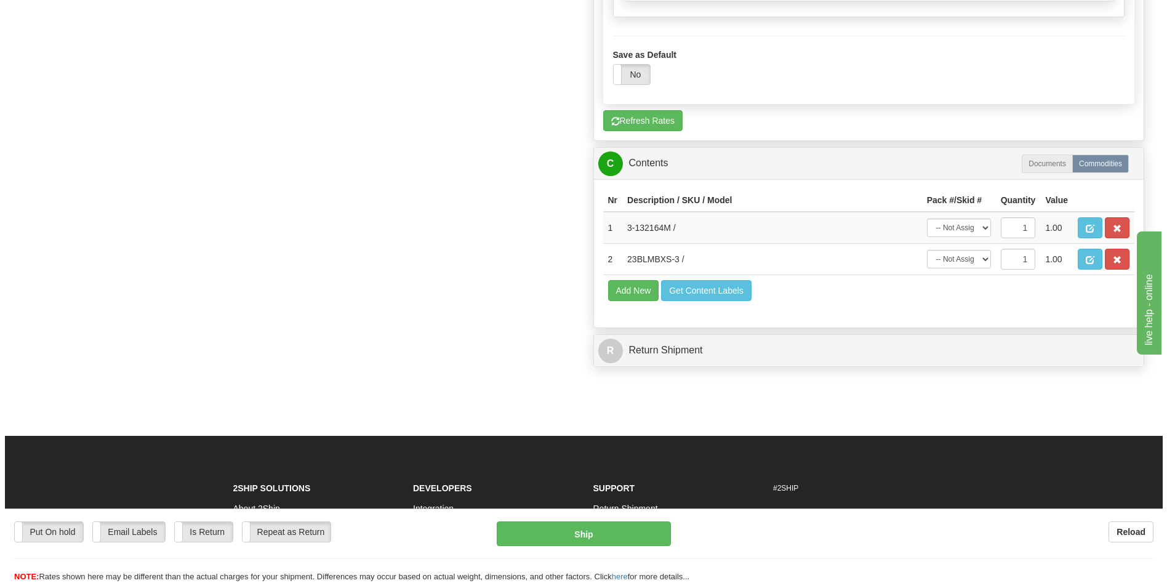
scroll to position [800, 0]
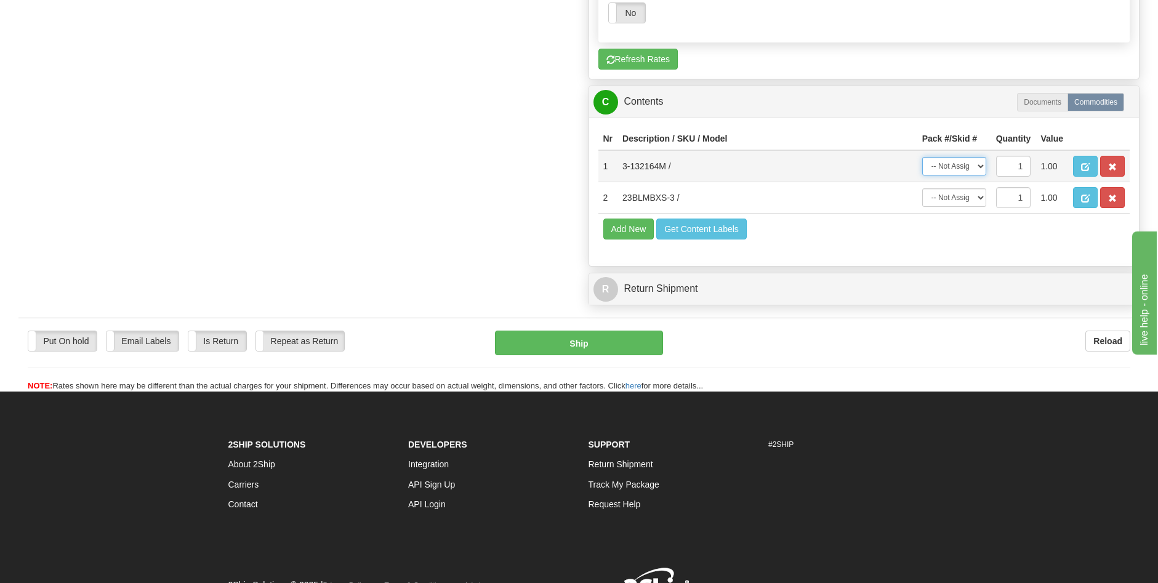
drag, startPoint x: 981, startPoint y: 164, endPoint x: 974, endPoint y: 175, distance: 12.7
click at [981, 164] on select "-- Not Assigned -- Package 1 Package 2" at bounding box center [954, 166] width 64 height 18
select select "0"
click at [922, 157] on select "-- Not Assigned -- Package 1 Package 2" at bounding box center [954, 166] width 64 height 18
drag, startPoint x: 979, startPoint y: 193, endPoint x: 973, endPoint y: 209, distance: 17.1
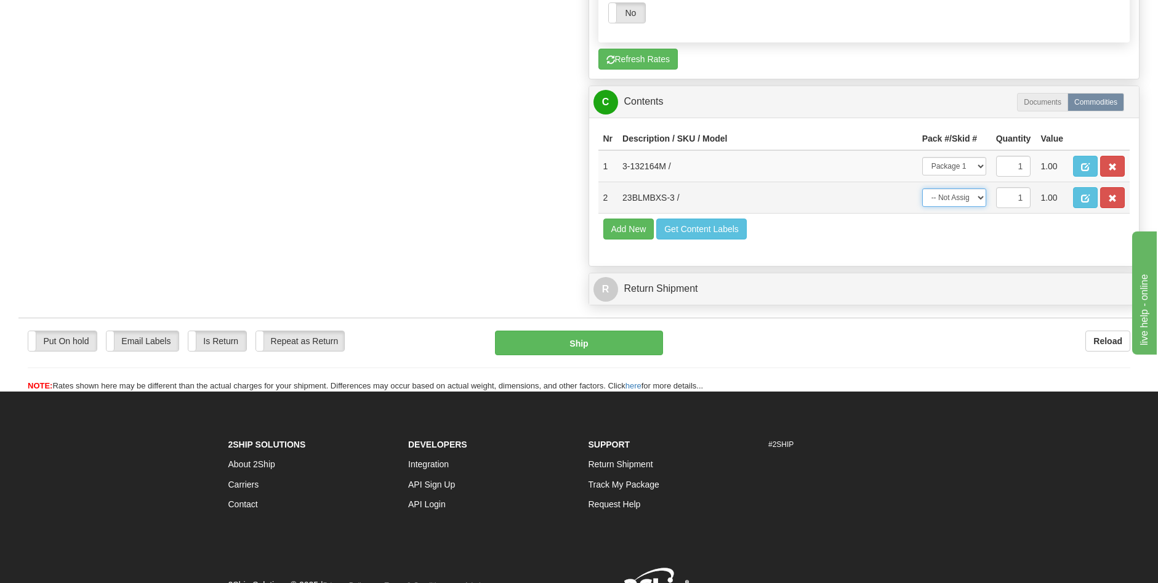
click at [979, 193] on select "-- Not Assigned -- Package 1 Package 2" at bounding box center [954, 197] width 64 height 18
select select "1"
click at [922, 188] on select "-- Not Assigned -- Package 1 Package 2" at bounding box center [954, 197] width 64 height 18
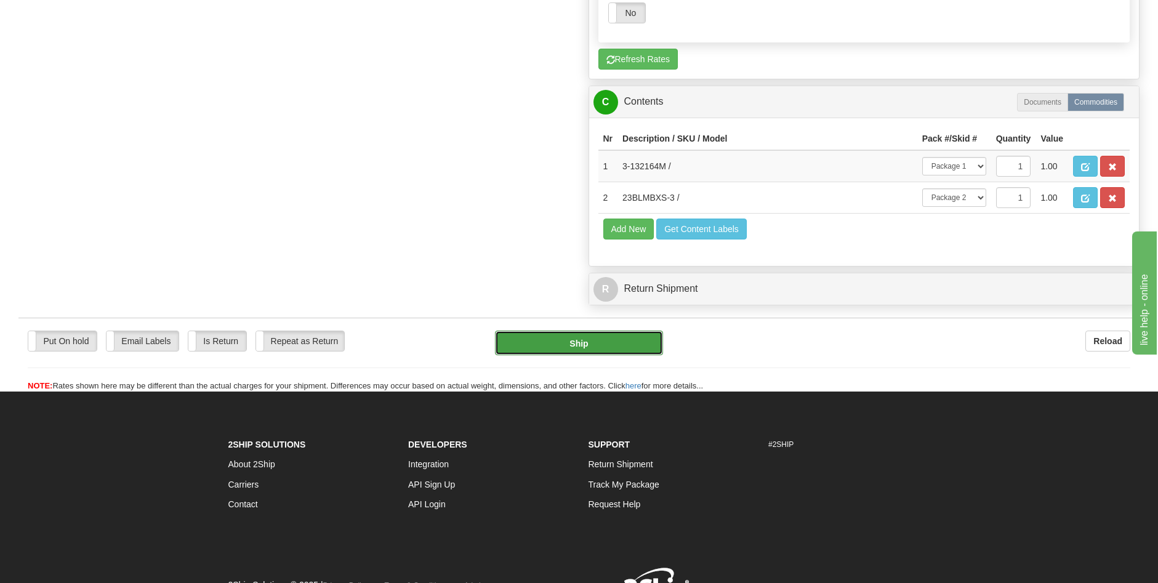
click at [595, 339] on button "Ship" at bounding box center [579, 343] width 168 height 25
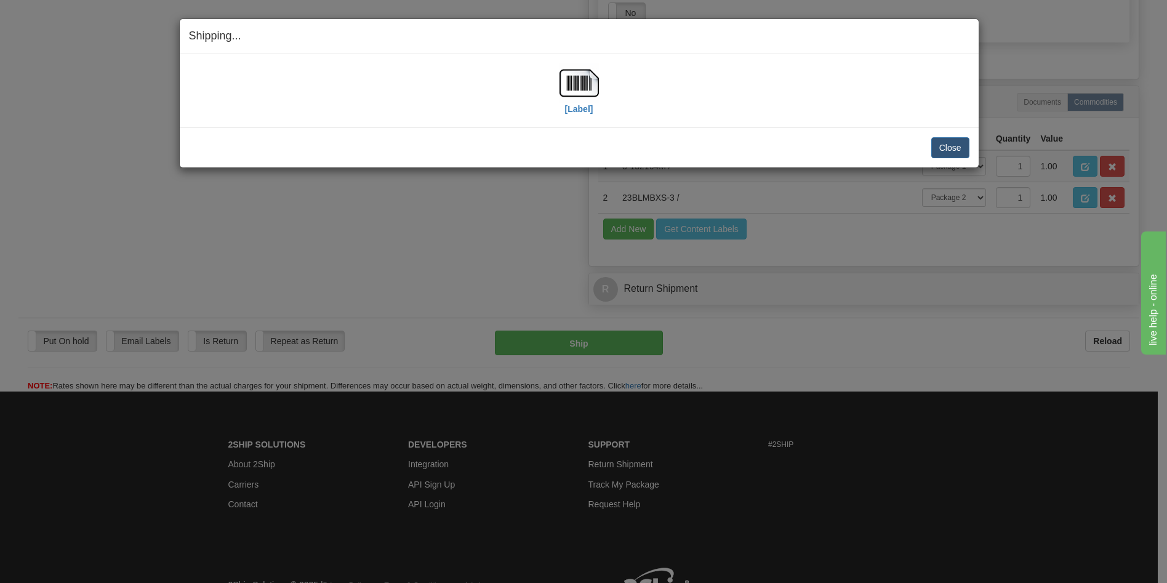
click at [580, 118] on div "[Label] IMPORTANT NOTICE Embassy / Consulate / Government Building / Hospital C…" at bounding box center [579, 90] width 799 height 73
click at [581, 110] on label "[Label]" at bounding box center [579, 109] width 28 height 12
click at [954, 144] on button "Close" at bounding box center [950, 147] width 38 height 21
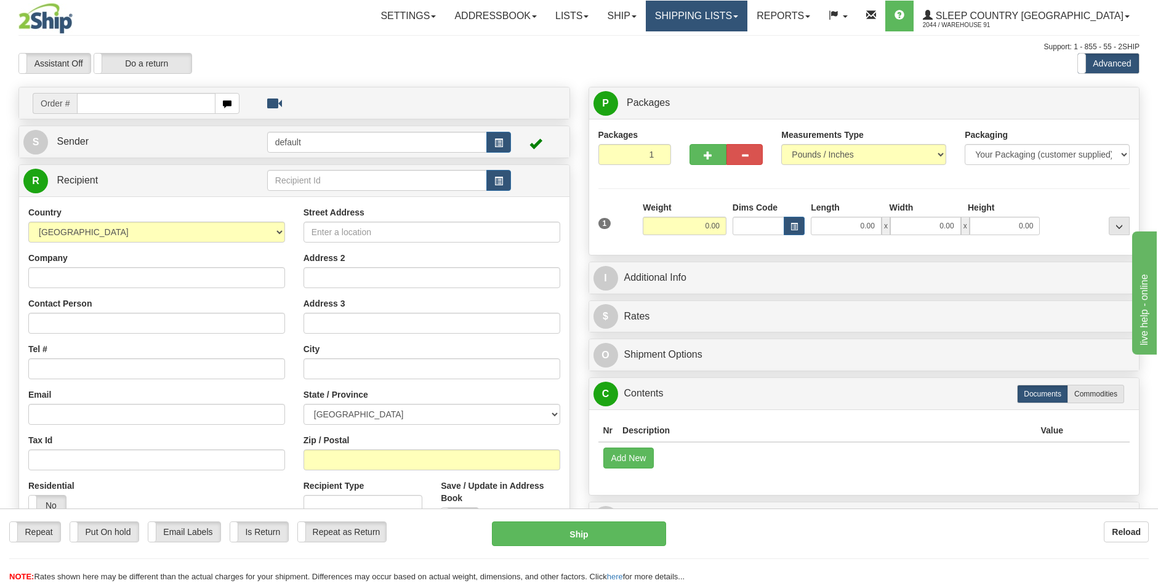
click at [747, 15] on link "Shipping lists" at bounding box center [697, 16] width 102 height 31
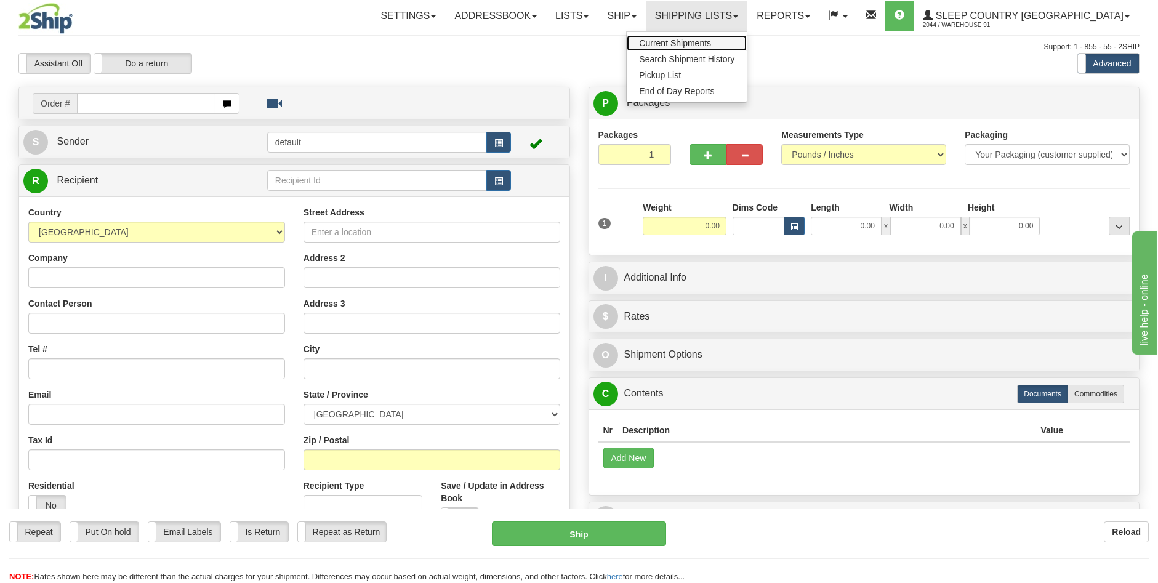
click at [711, 41] on span "Current Shipments" at bounding box center [675, 43] width 72 height 10
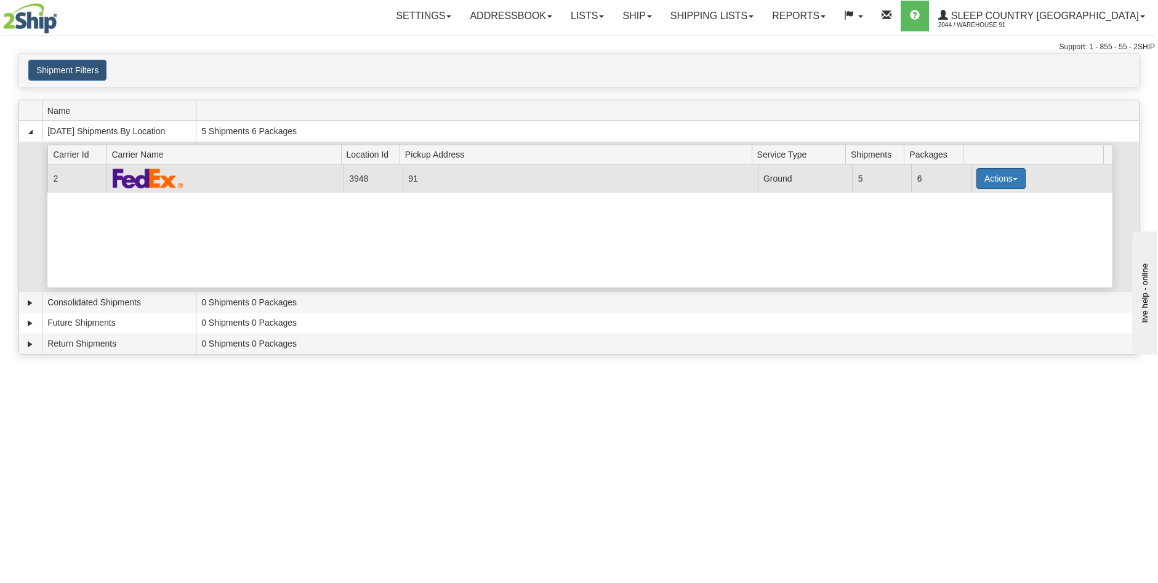
click at [1008, 182] on button "Actions" at bounding box center [1000, 178] width 49 height 21
click at [976, 221] on link "Close" at bounding box center [975, 218] width 98 height 16
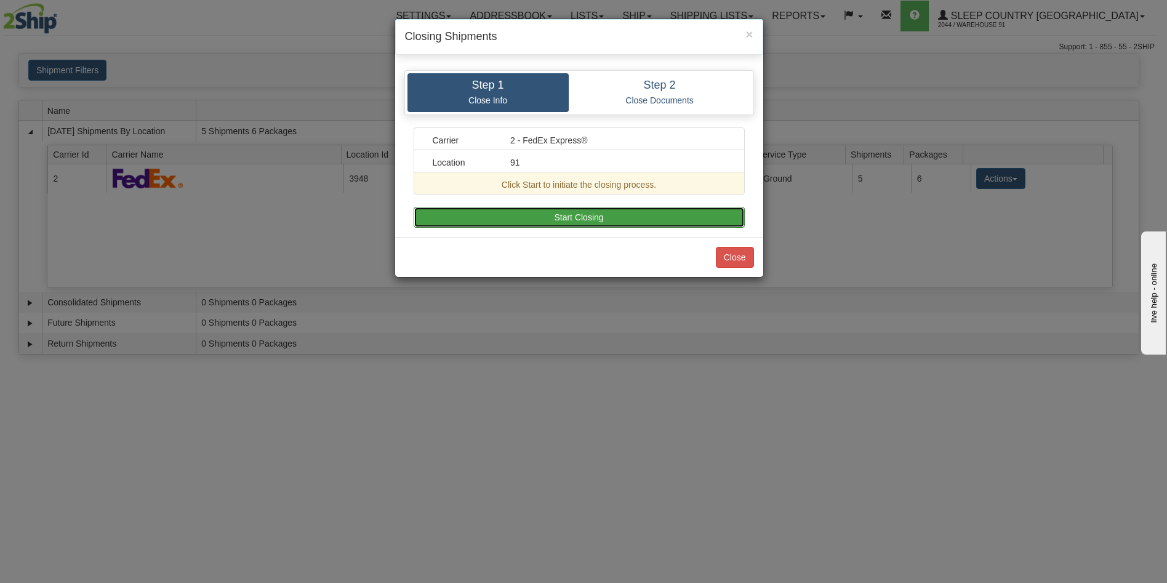
click at [590, 219] on button "Start Closing" at bounding box center [579, 217] width 331 height 21
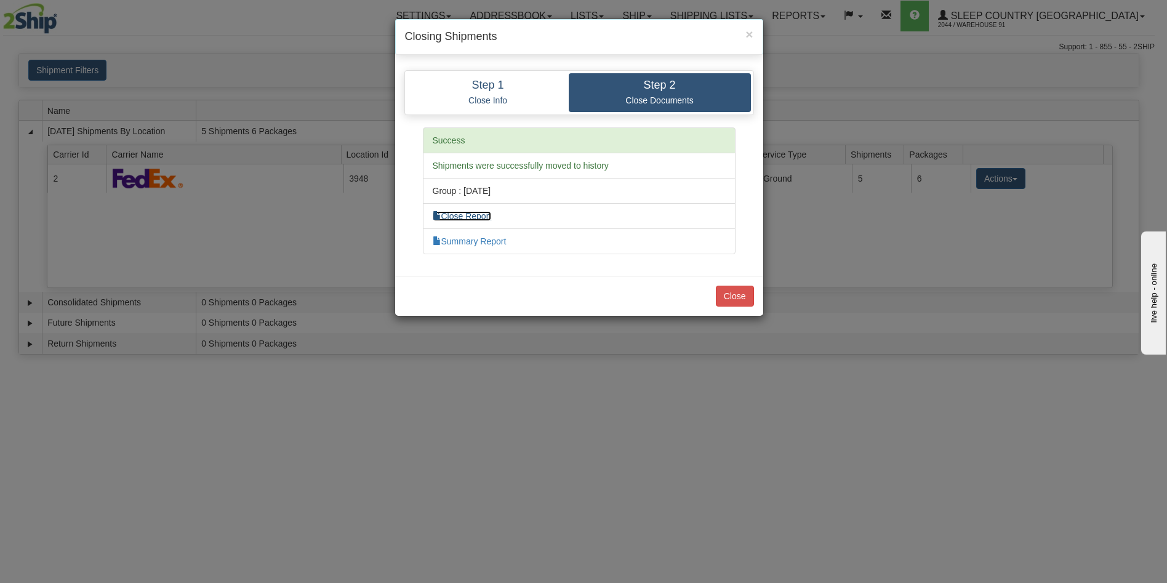
click at [465, 216] on link "Close Report" at bounding box center [462, 216] width 59 height 10
click at [482, 243] on link "Summary Report" at bounding box center [470, 241] width 74 height 10
click at [751, 295] on button "Close" at bounding box center [735, 296] width 38 height 21
